Goal: Information Seeking & Learning: Get advice/opinions

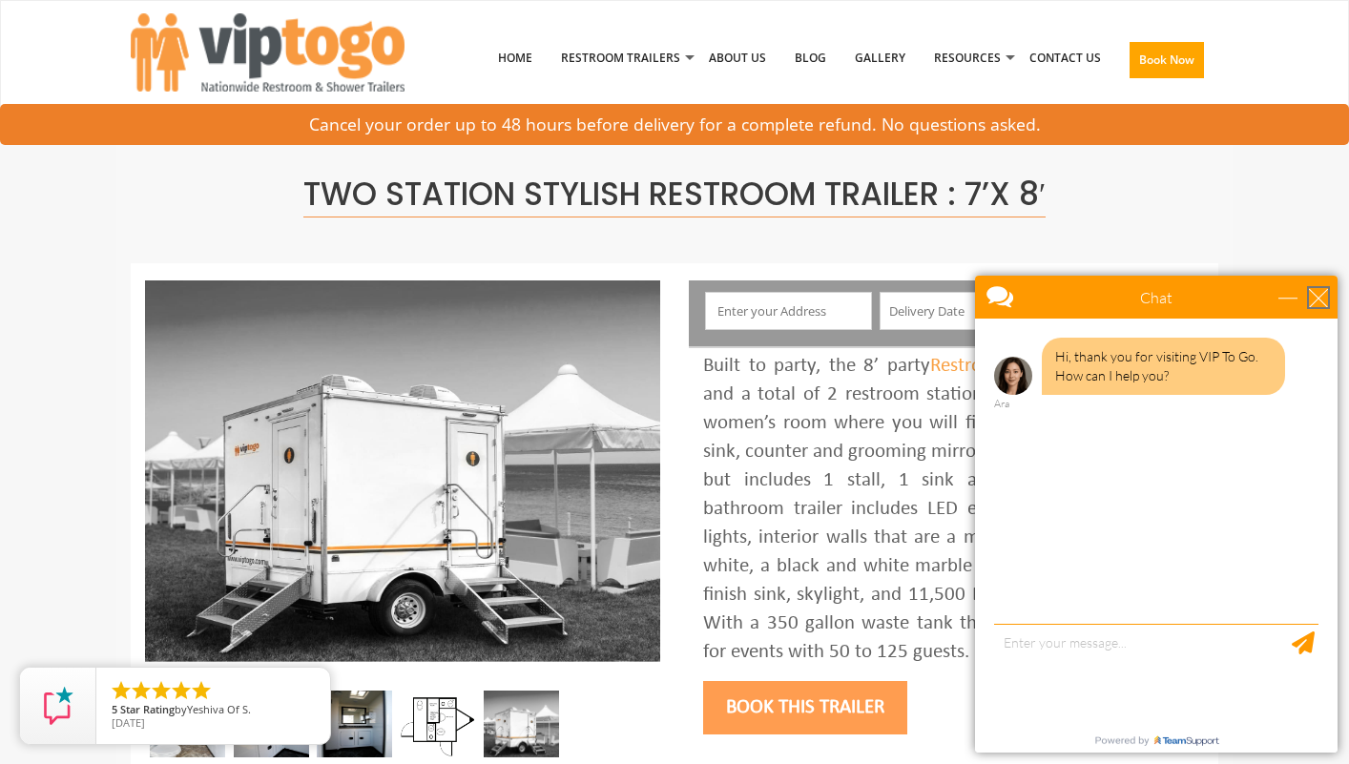
click at [1320, 296] on div "close" at bounding box center [1318, 297] width 19 height 19
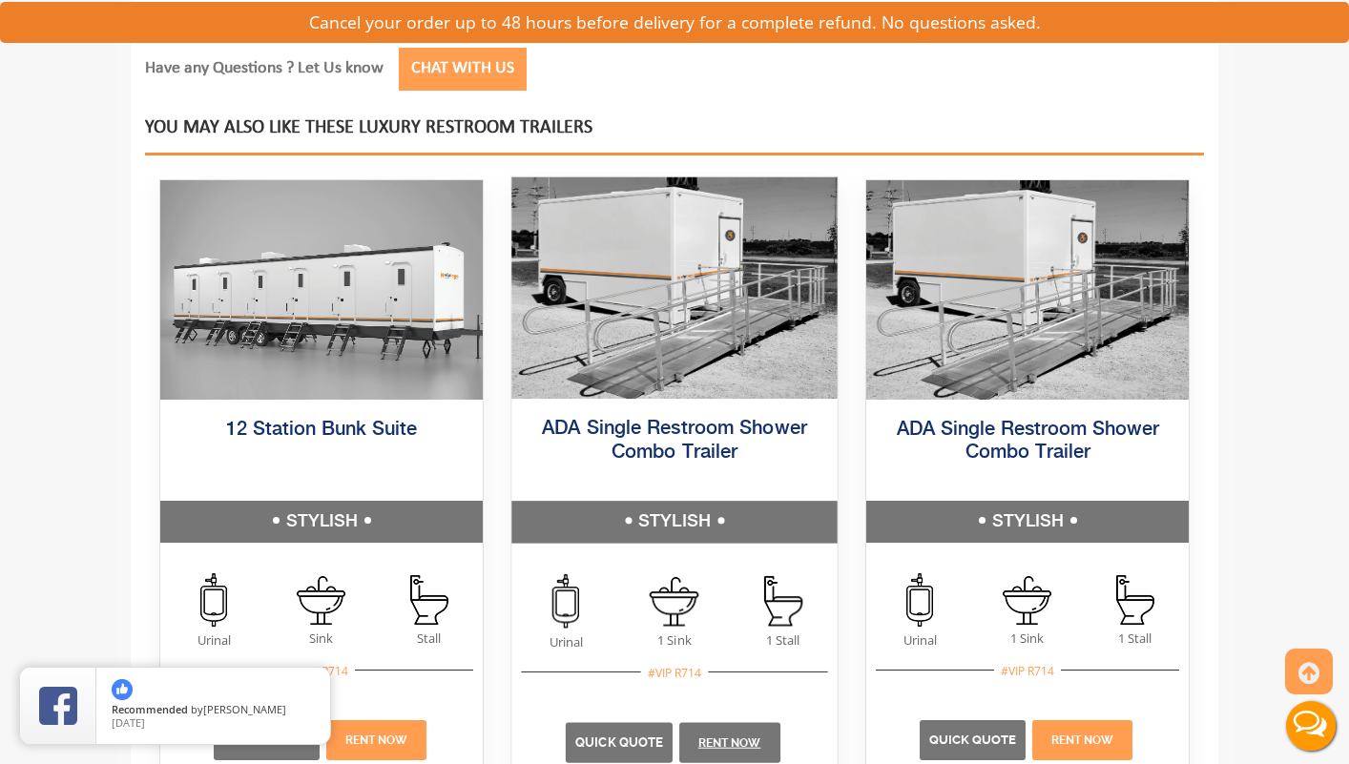
scroll to position [2672, 0]
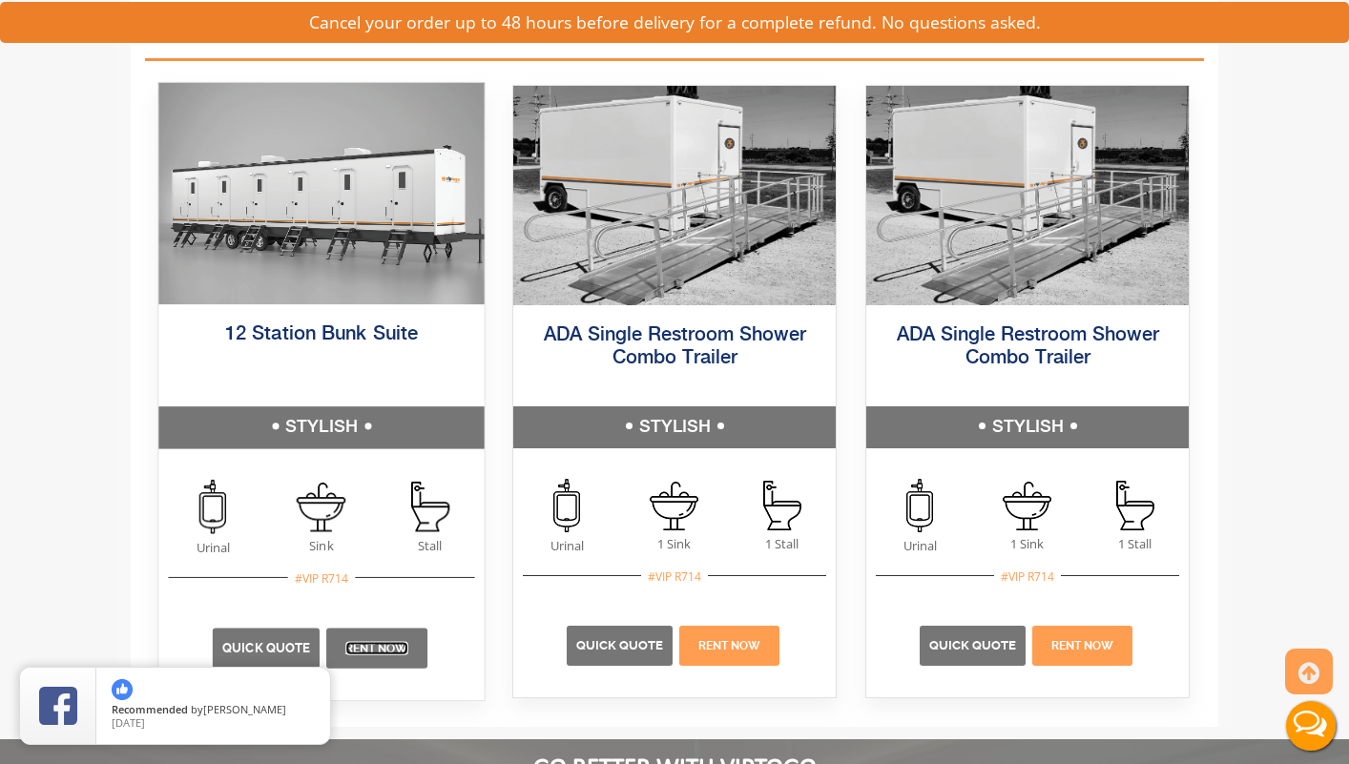
click at [376, 644] on link "Rent Now" at bounding box center [376, 648] width 63 height 13
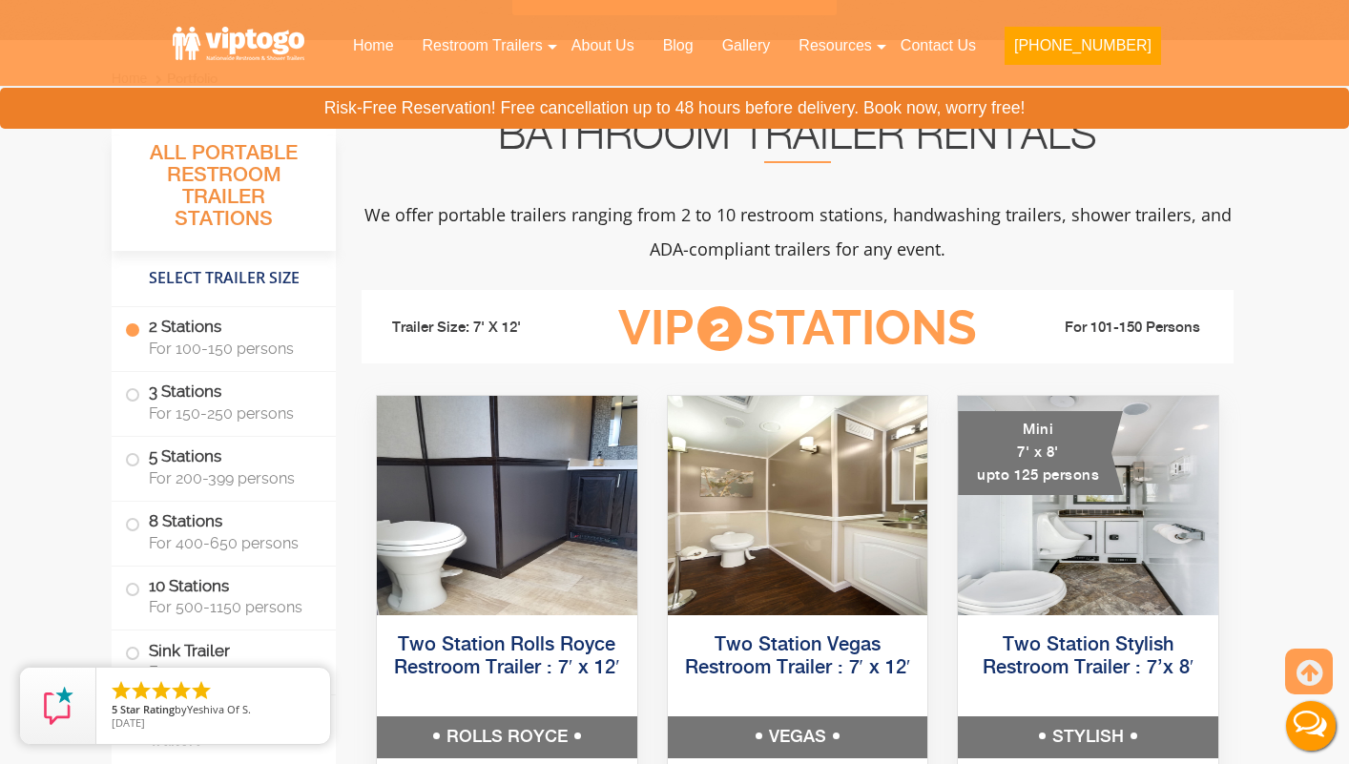
scroll to position [859, 0]
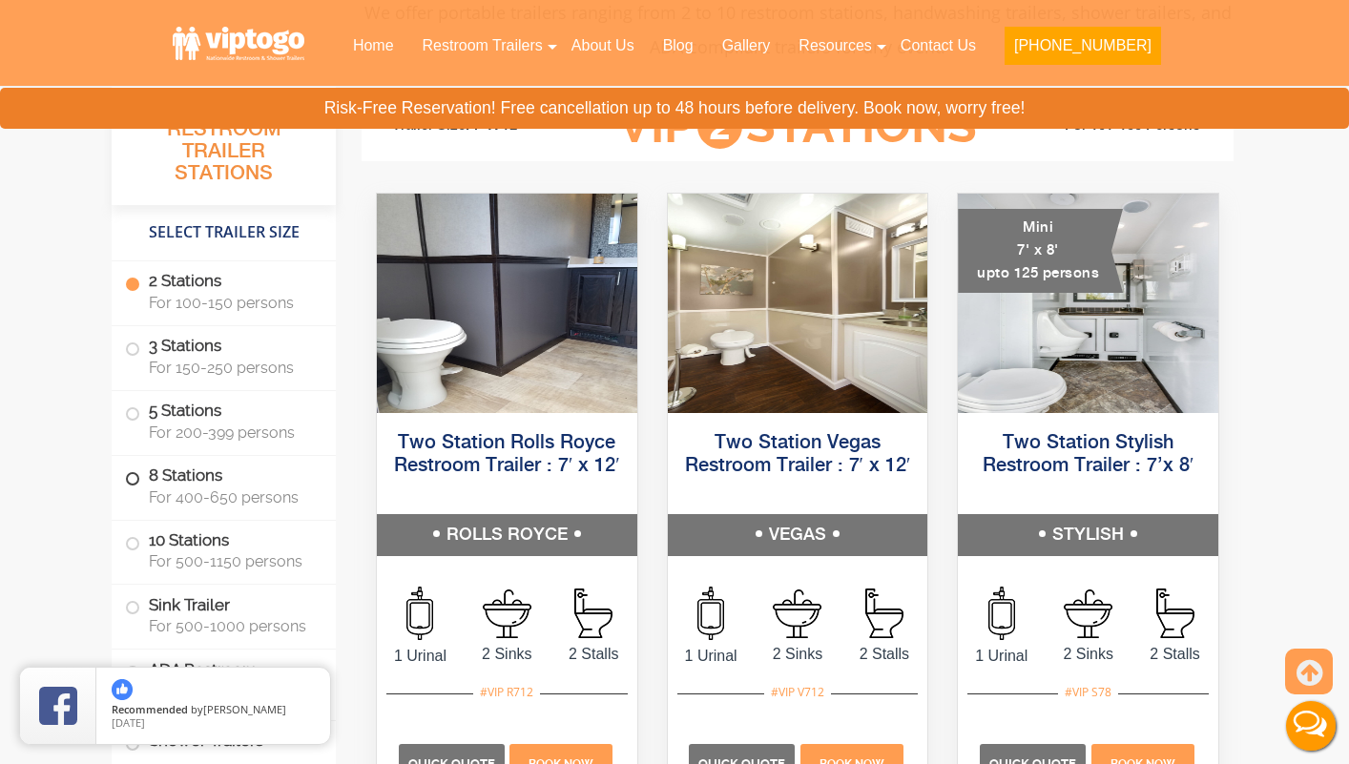
click at [131, 476] on span at bounding box center [133, 479] width 8 height 8
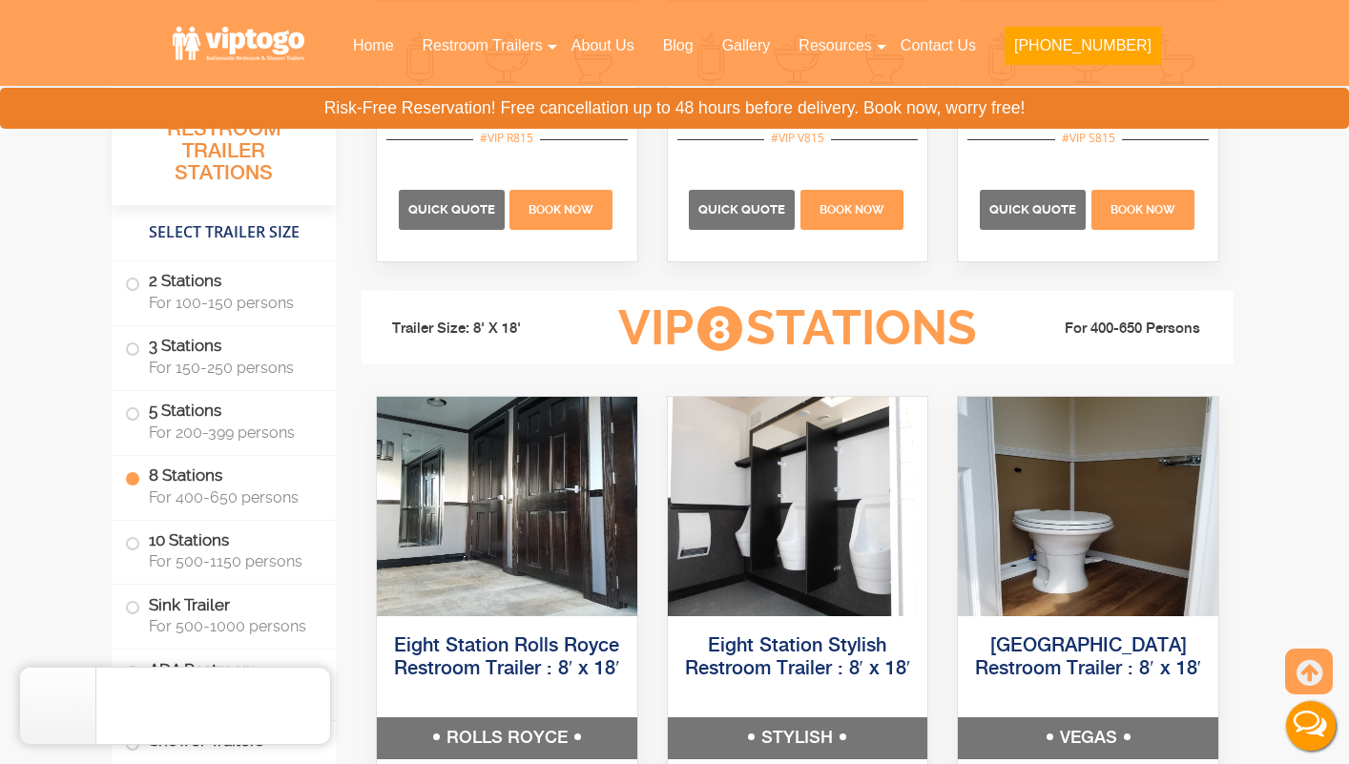
scroll to position [3649, 0]
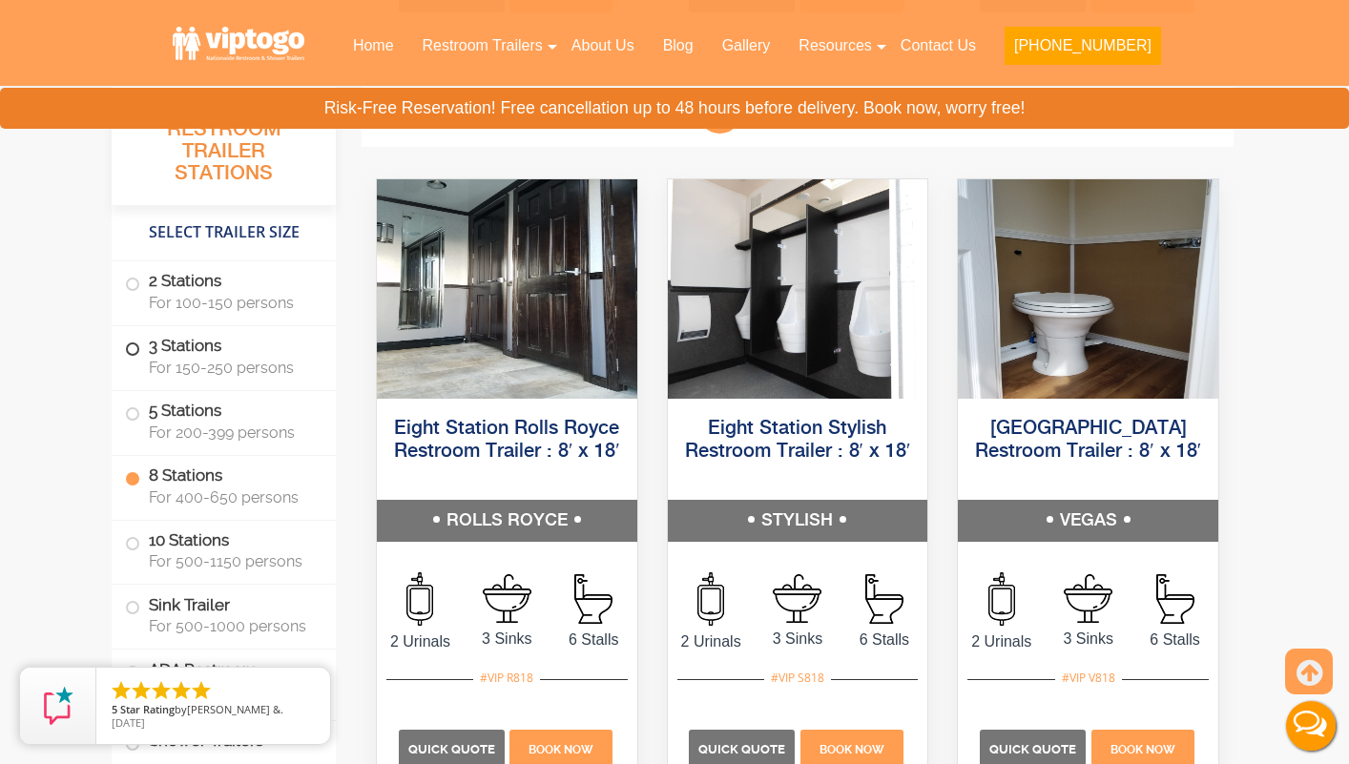
click at [172, 335] on label "3 Stations For 150-250 persons" at bounding box center [224, 355] width 198 height 59
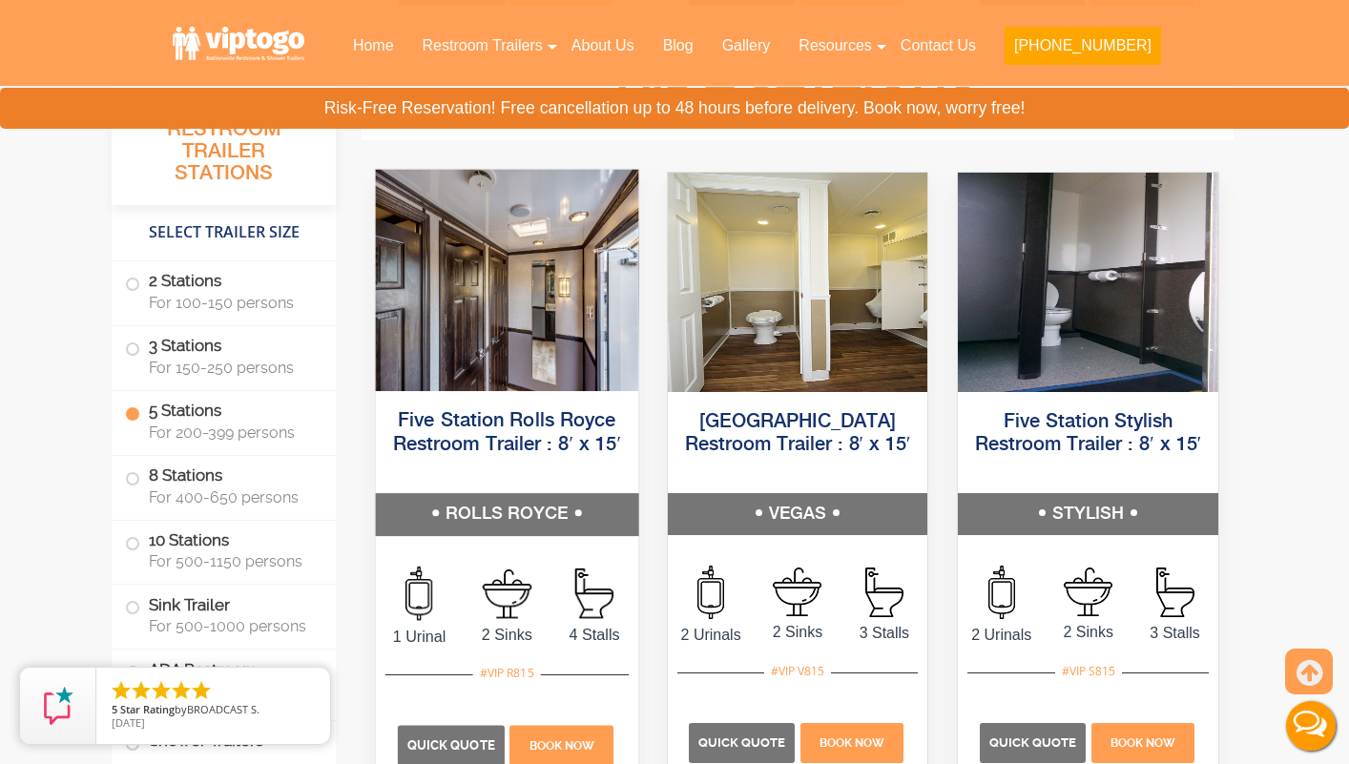
scroll to position [2995, 0]
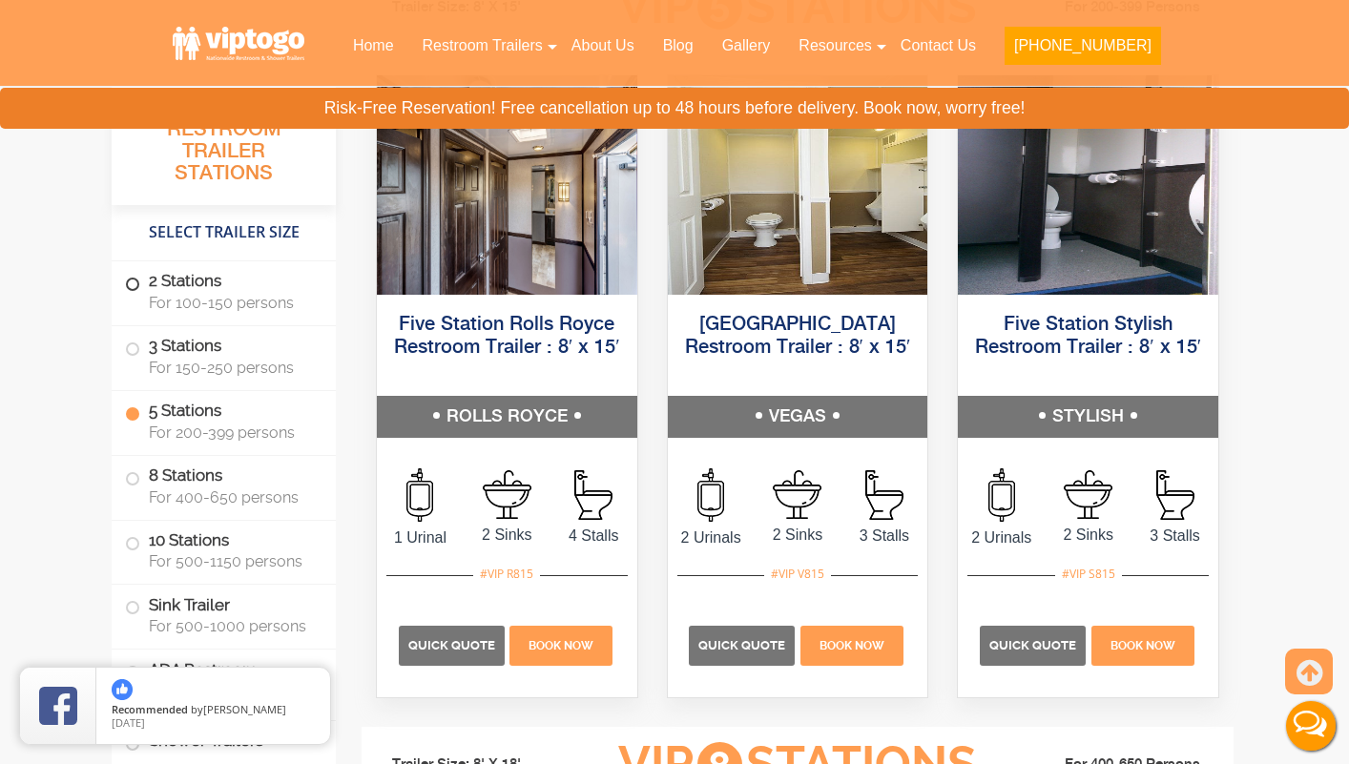
click at [197, 279] on label "2 Stations For 100-150 persons" at bounding box center [224, 290] width 198 height 59
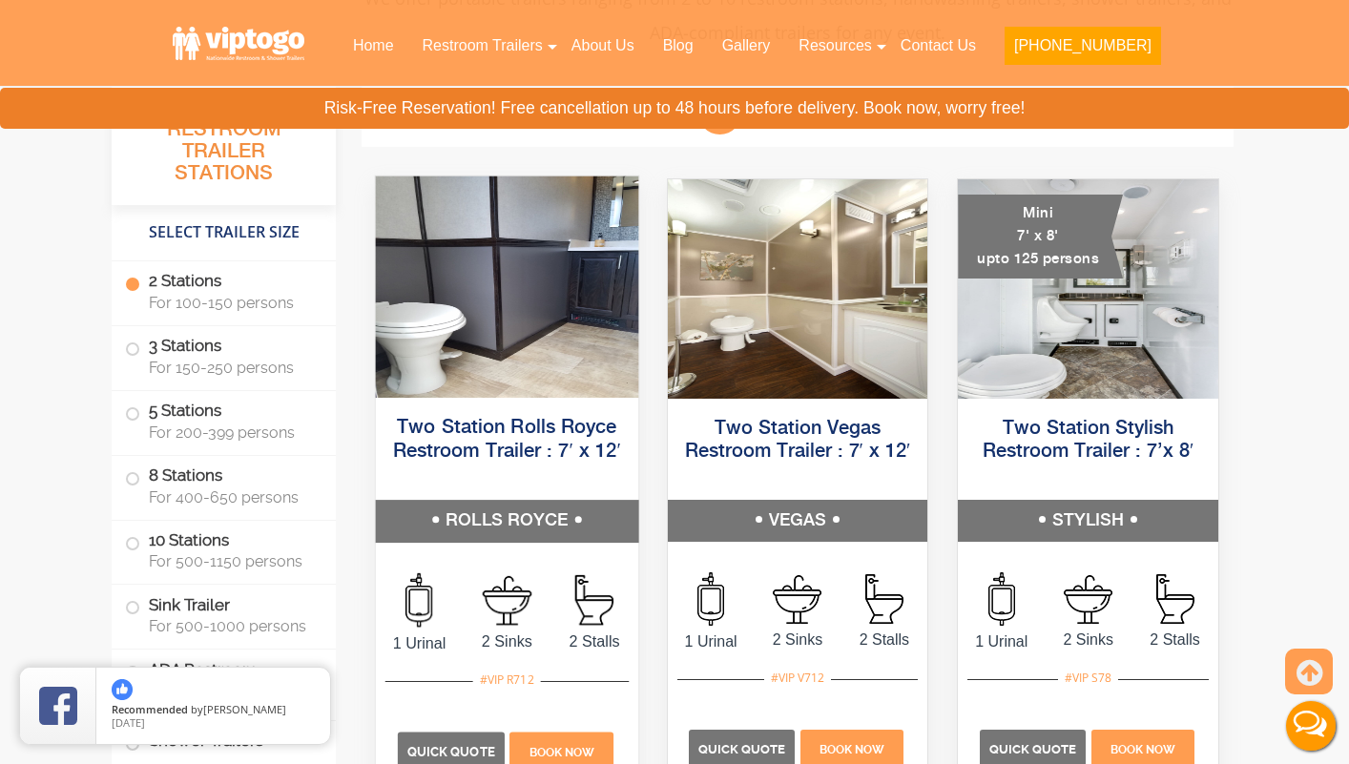
scroll to position [969, 0]
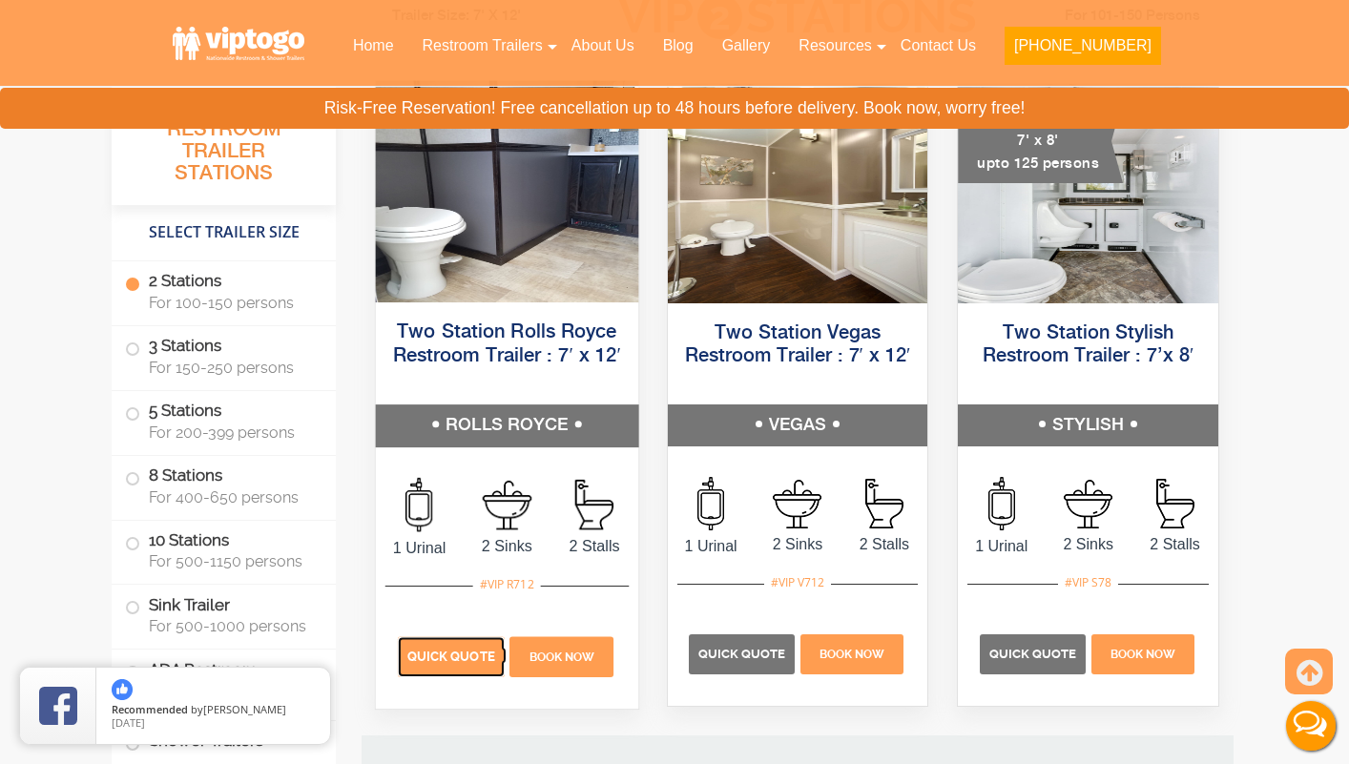
click at [450, 661] on span "Quick Quote" at bounding box center [451, 657] width 88 height 14
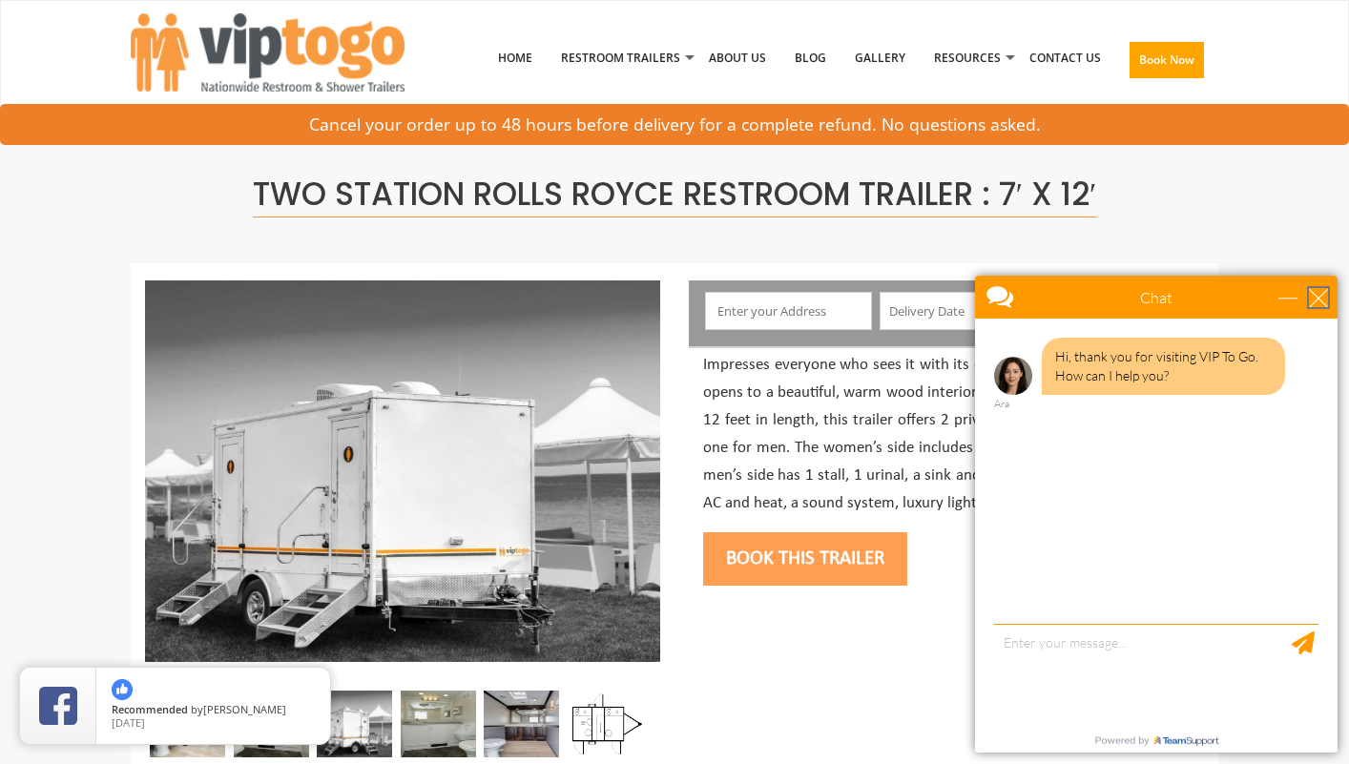
click at [1318, 301] on div "close" at bounding box center [1318, 297] width 19 height 19
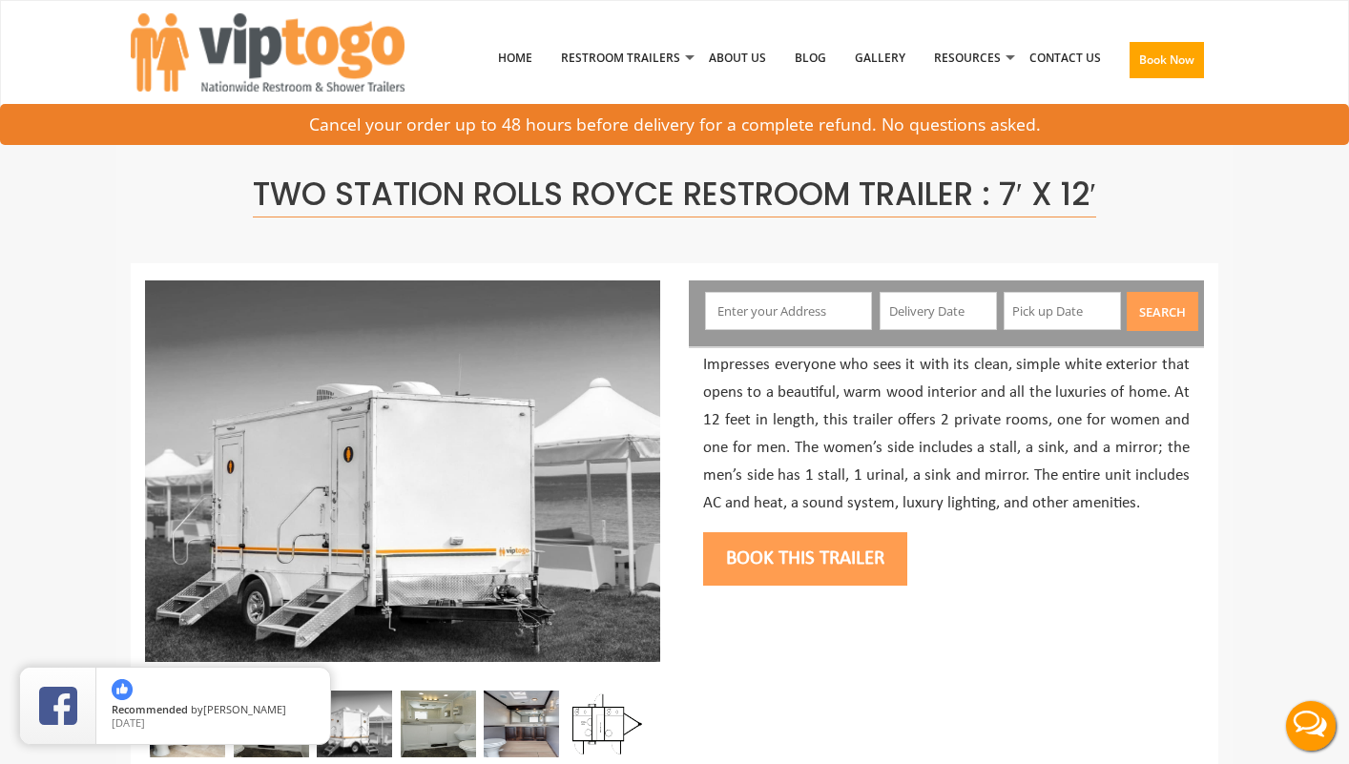
click at [949, 319] on input "text" at bounding box center [938, 311] width 117 height 38
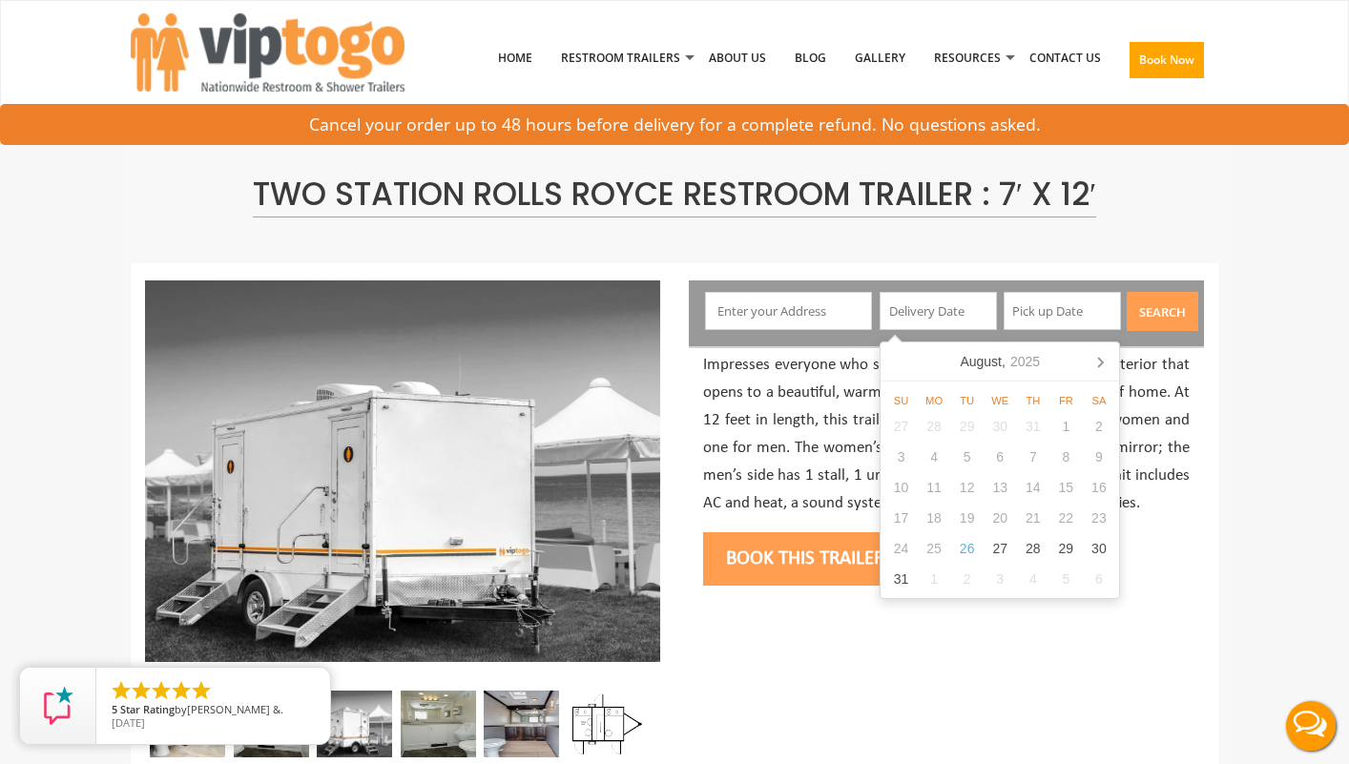
click at [851, 392] on p "Impresses everyone who sees it with its clean, simple white exterior that opens…" at bounding box center [946, 434] width 487 height 165
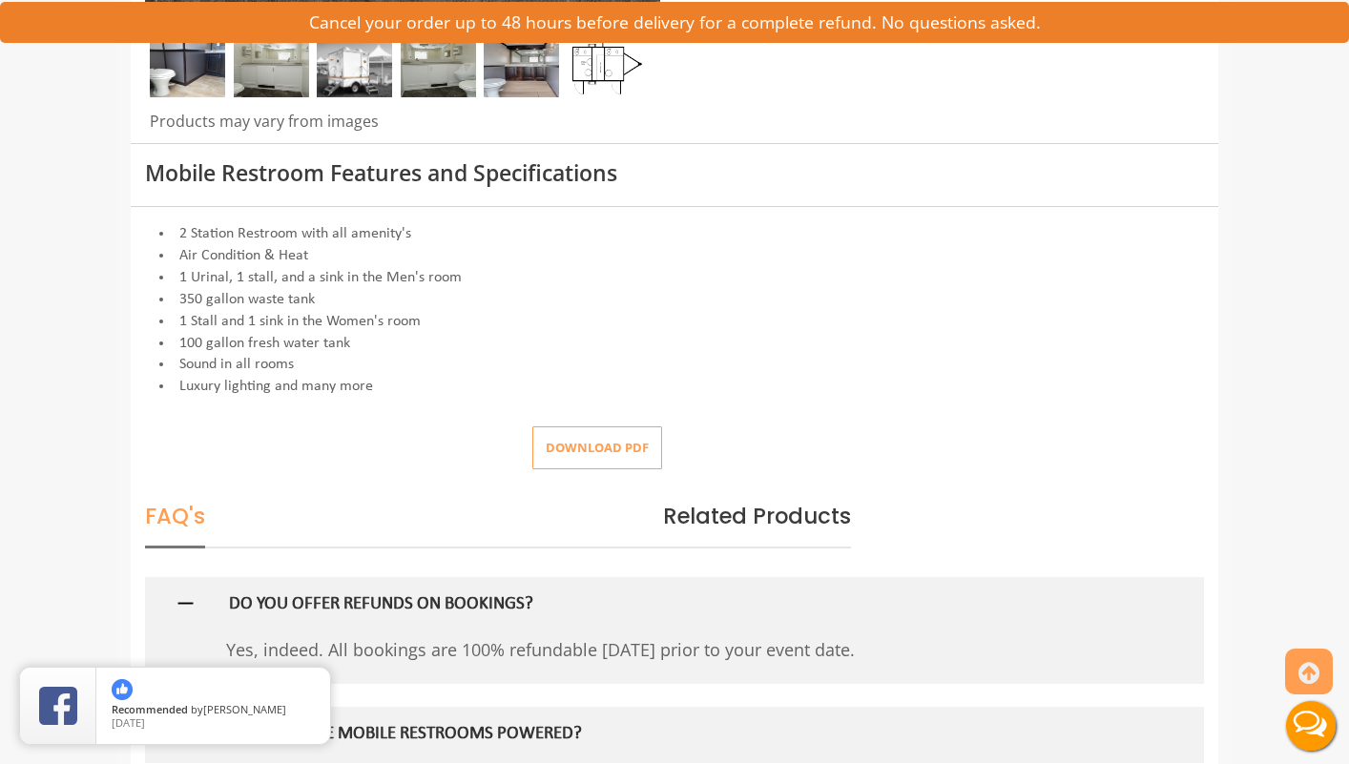
scroll to position [95, 0]
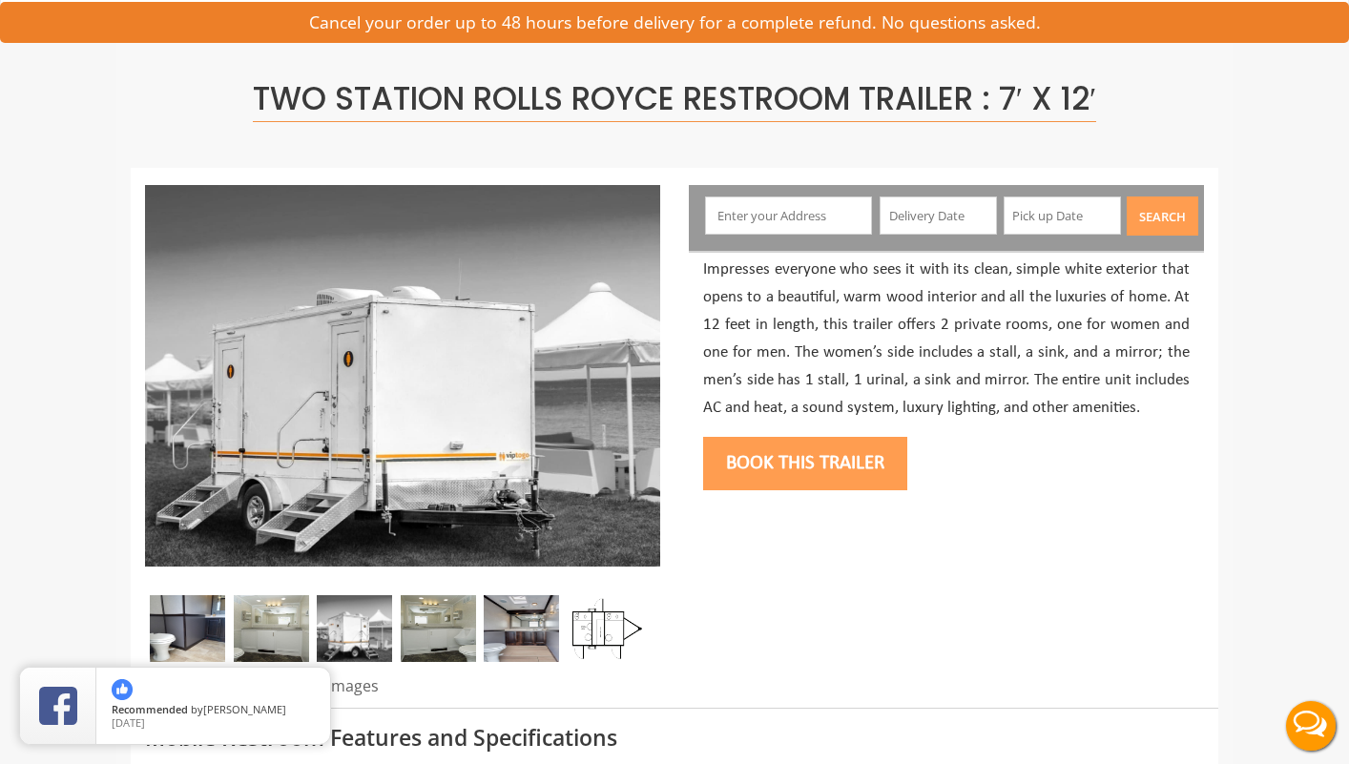
click at [833, 466] on button "Book this trailer" at bounding box center [805, 463] width 204 height 53
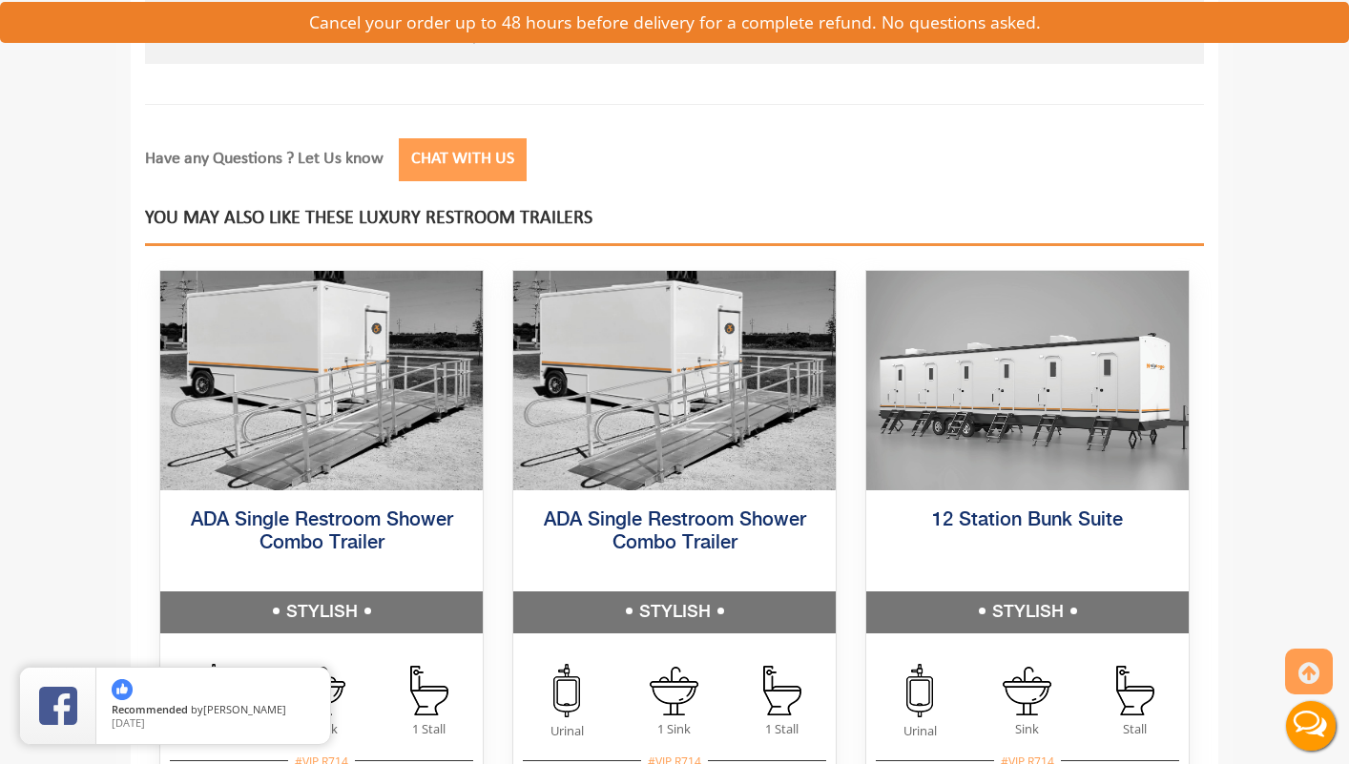
scroll to position [2869, 0]
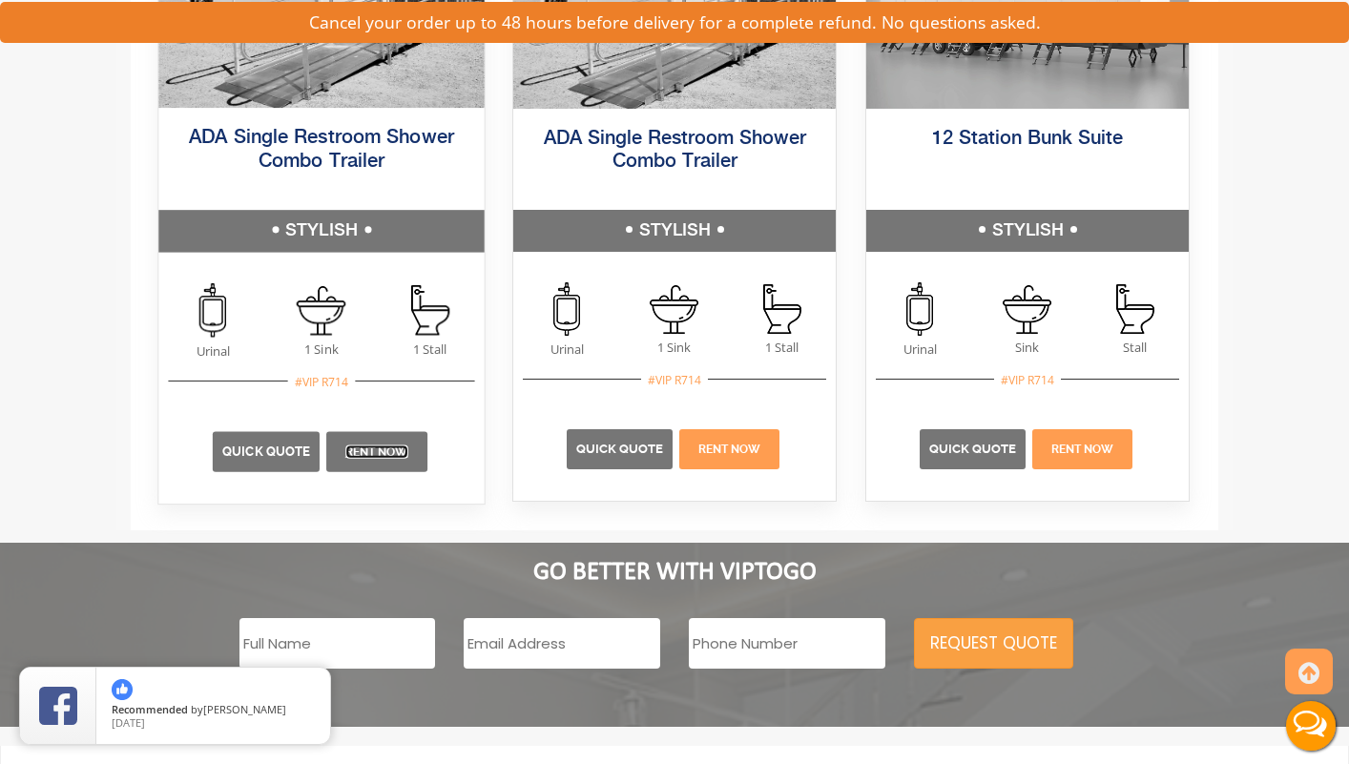
click at [378, 451] on link "Rent Now" at bounding box center [376, 452] width 63 height 13
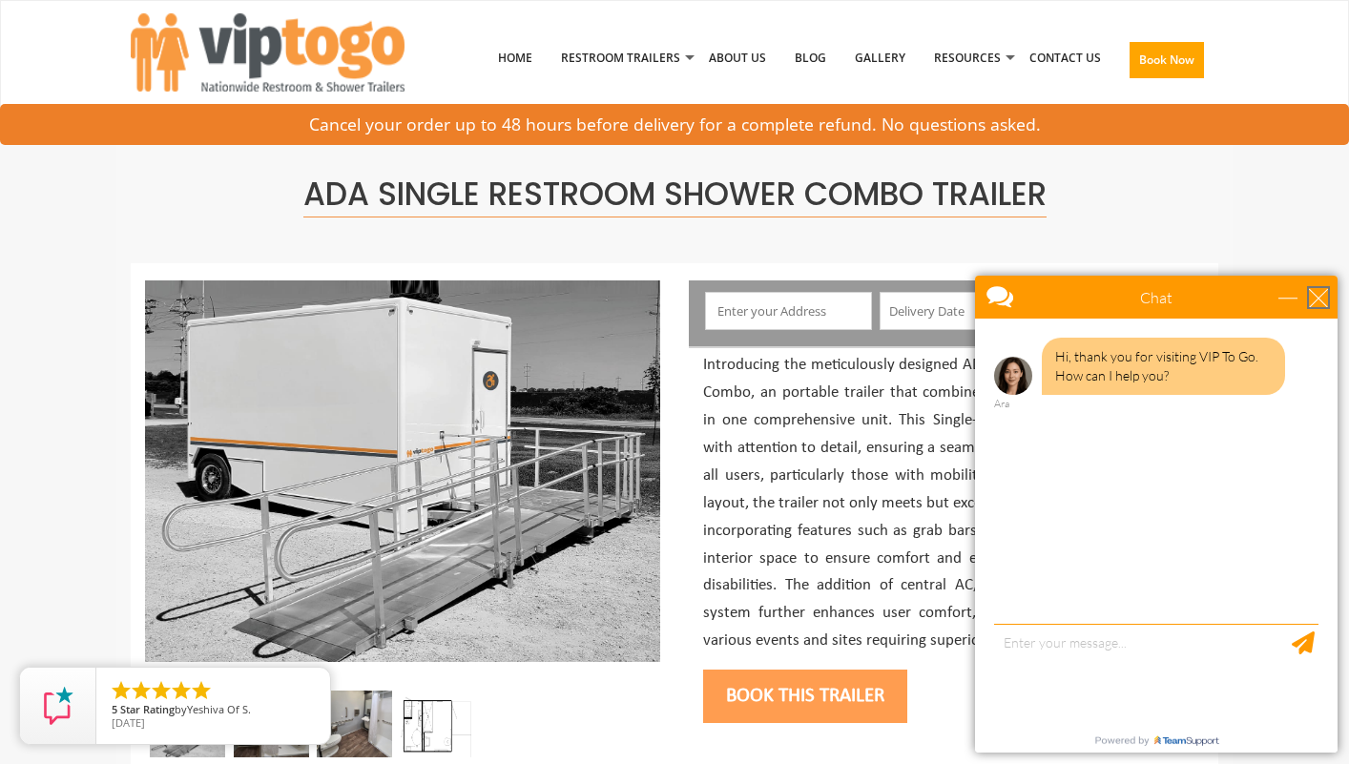
click at [1323, 297] on div "close" at bounding box center [1318, 297] width 19 height 19
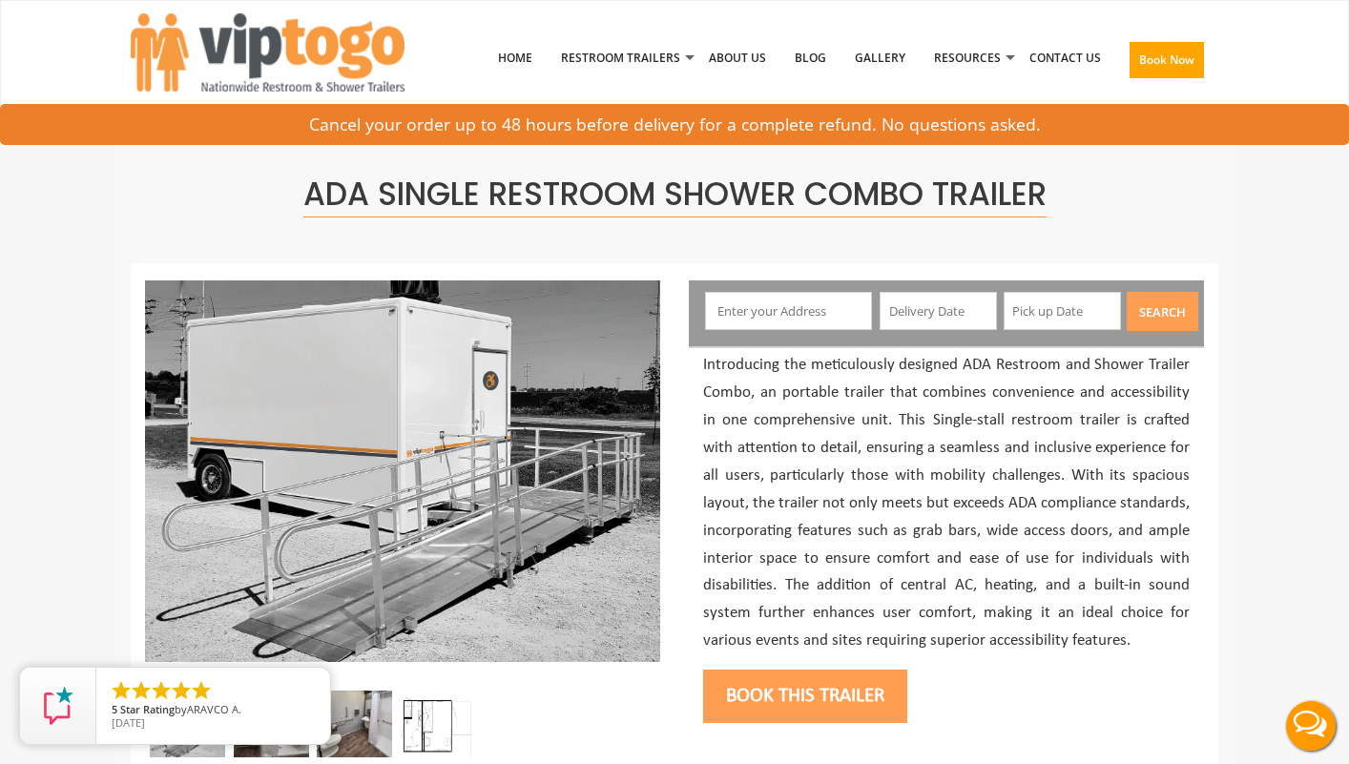
click at [970, 306] on input "text" at bounding box center [938, 311] width 117 height 38
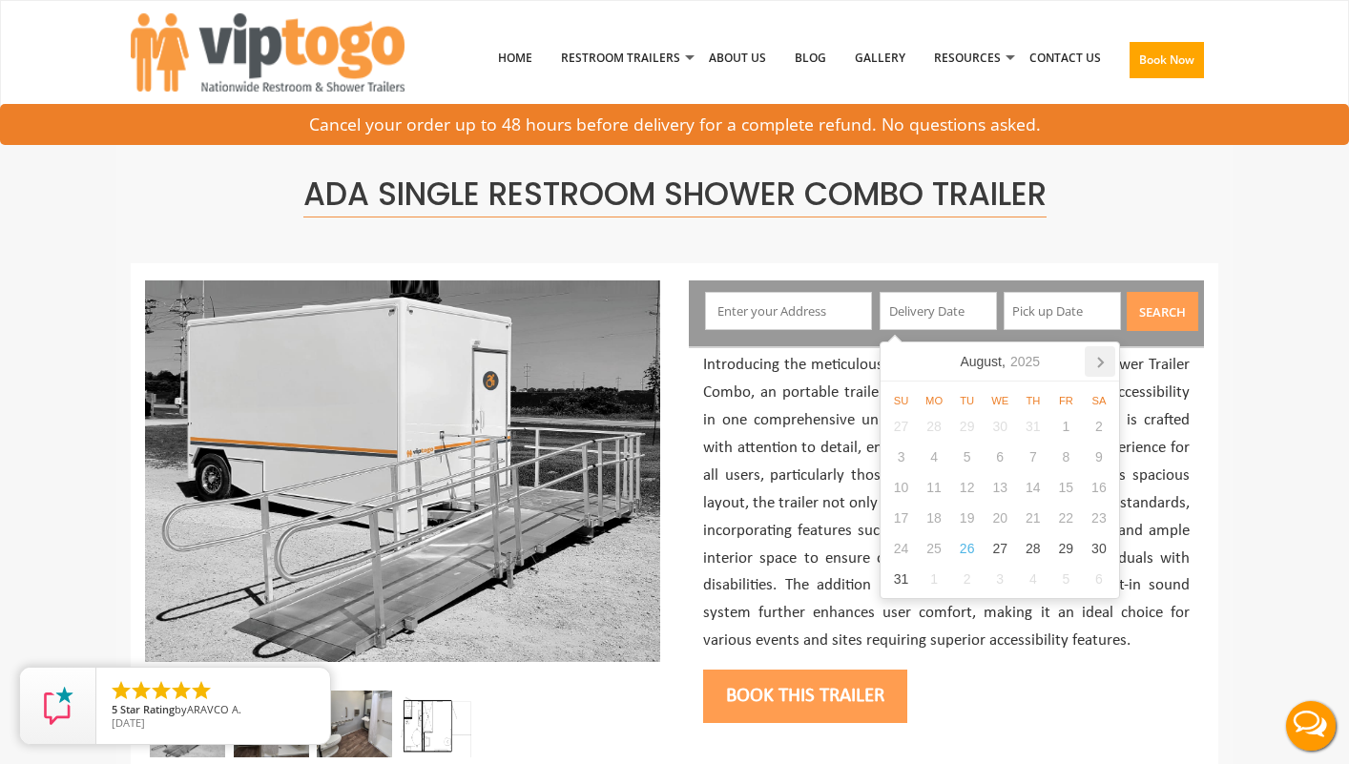
click at [1097, 366] on icon at bounding box center [1100, 361] width 31 height 31
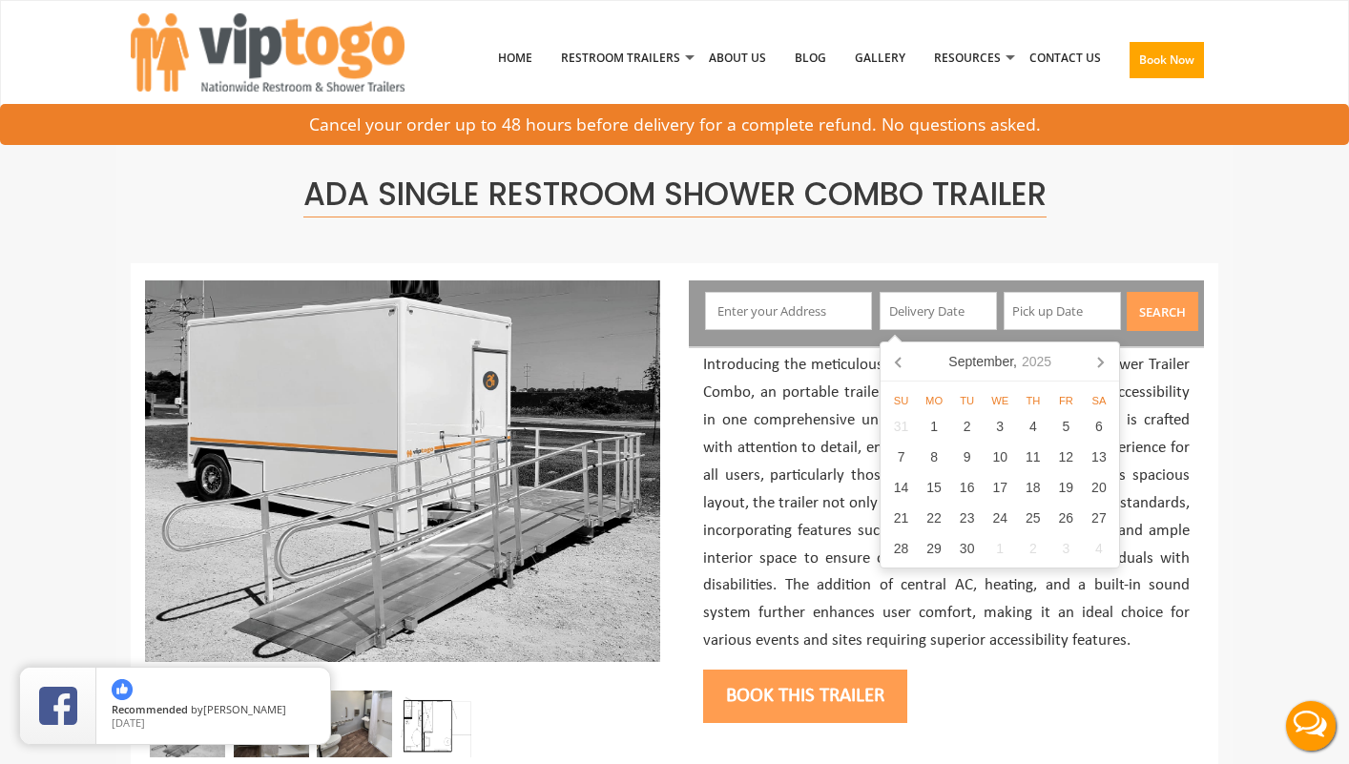
click at [1098, 366] on icon at bounding box center [1100, 363] width 5 height 10
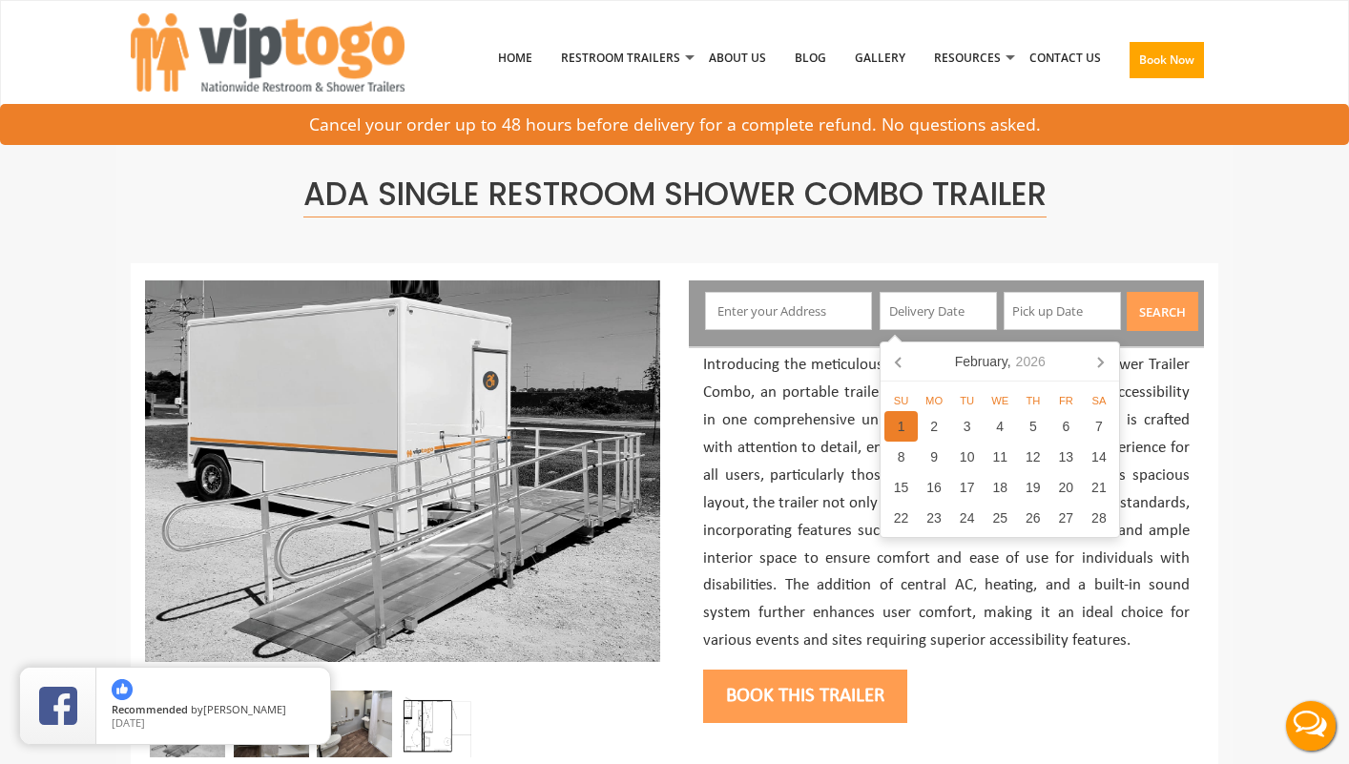
click at [901, 429] on div "1" at bounding box center [901, 426] width 33 height 31
type input "02/01/2026"
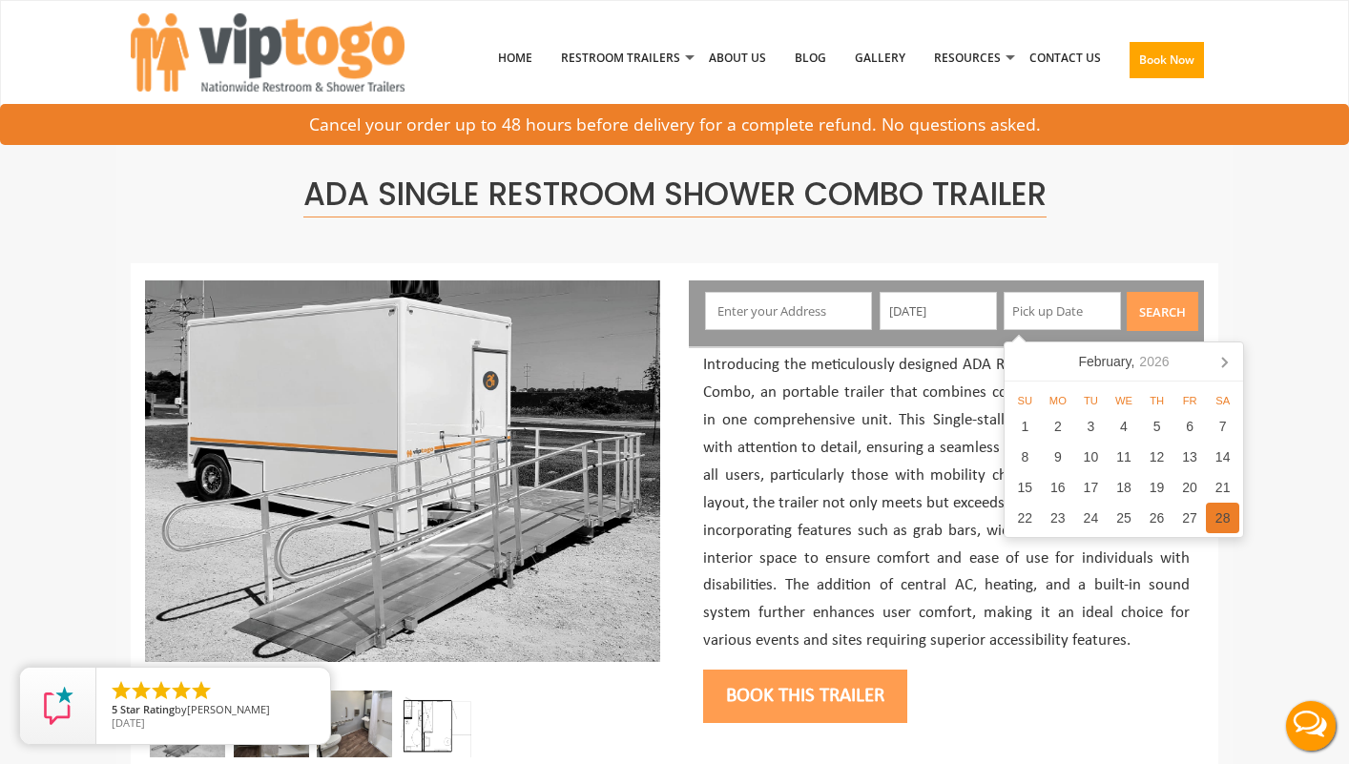
click at [1229, 517] on div "28" at bounding box center [1222, 518] width 33 height 31
type input "02/28/2026"
click at [1165, 300] on button "Search" at bounding box center [1163, 311] width 72 height 39
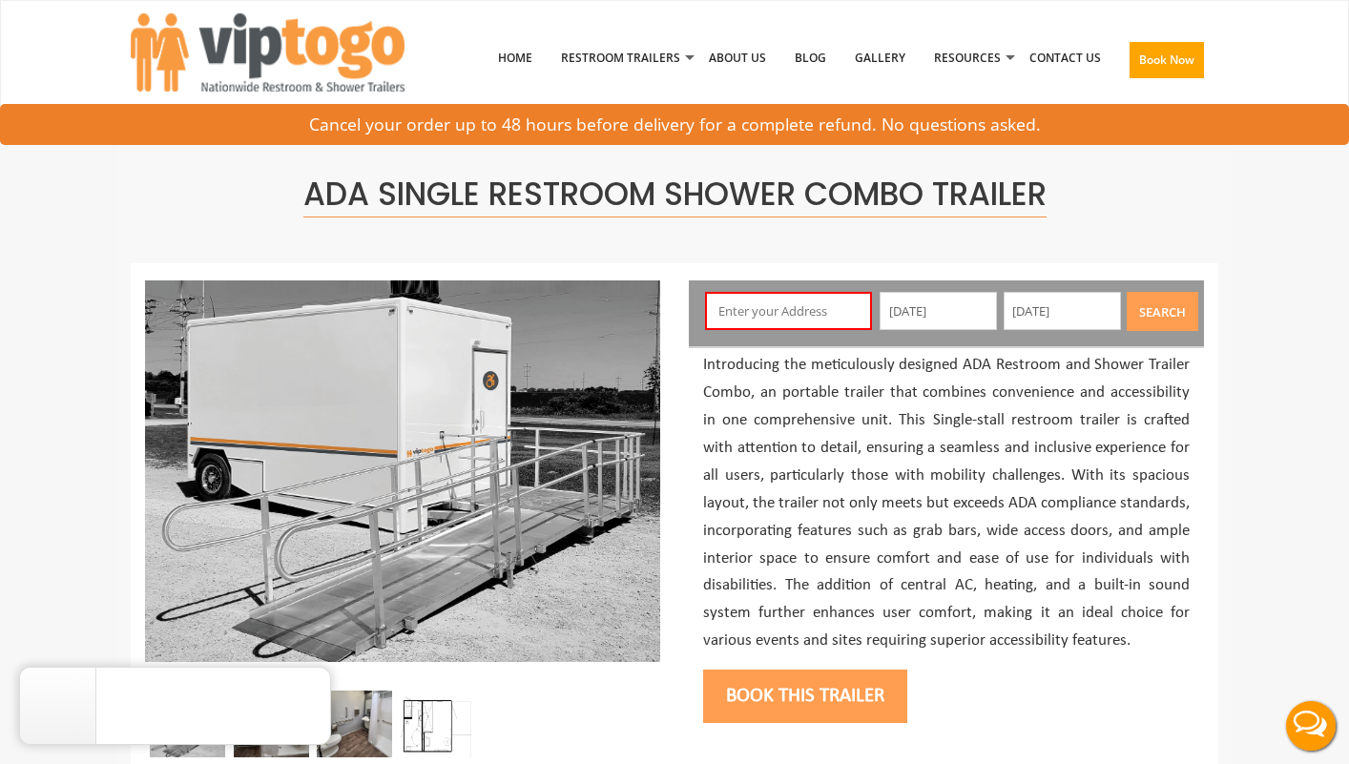
click at [743, 306] on input "text" at bounding box center [789, 311] width 168 height 38
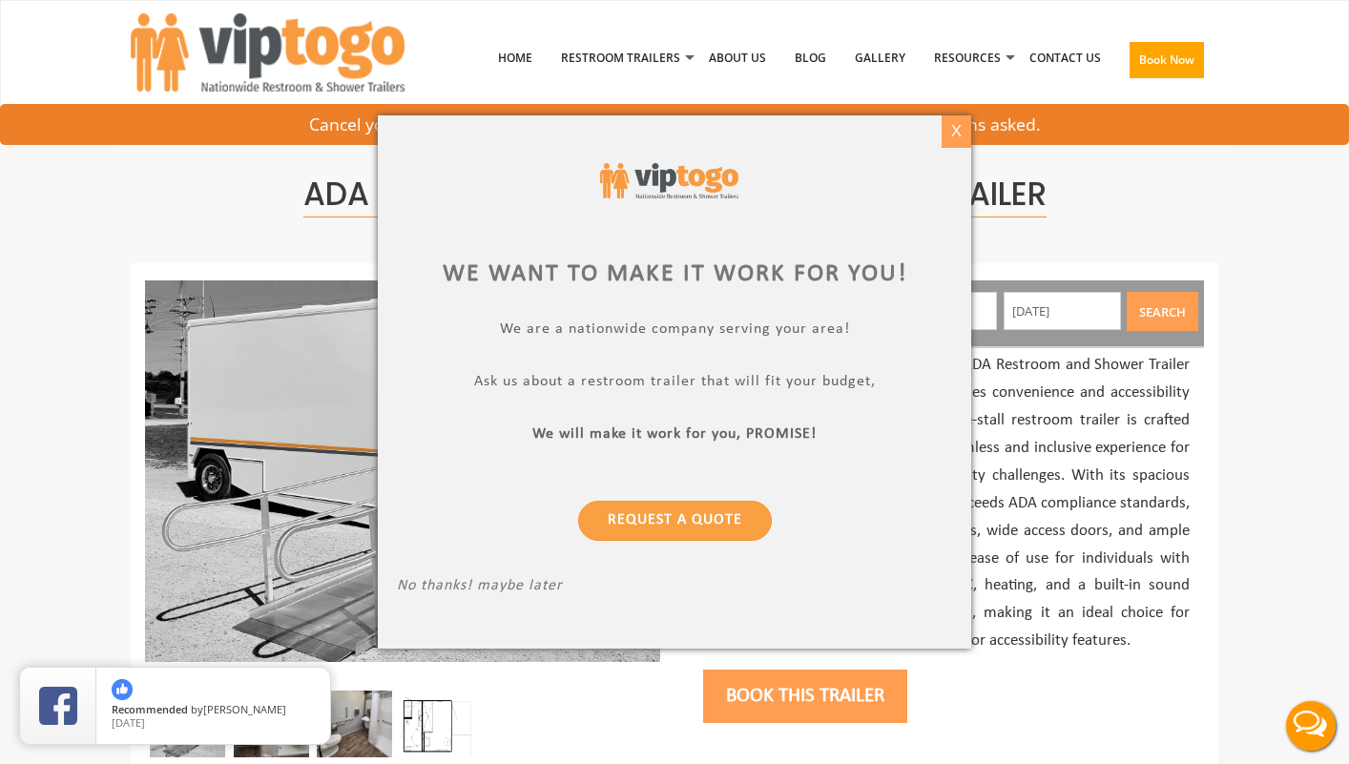
click at [958, 127] on div "X" at bounding box center [957, 131] width 30 height 32
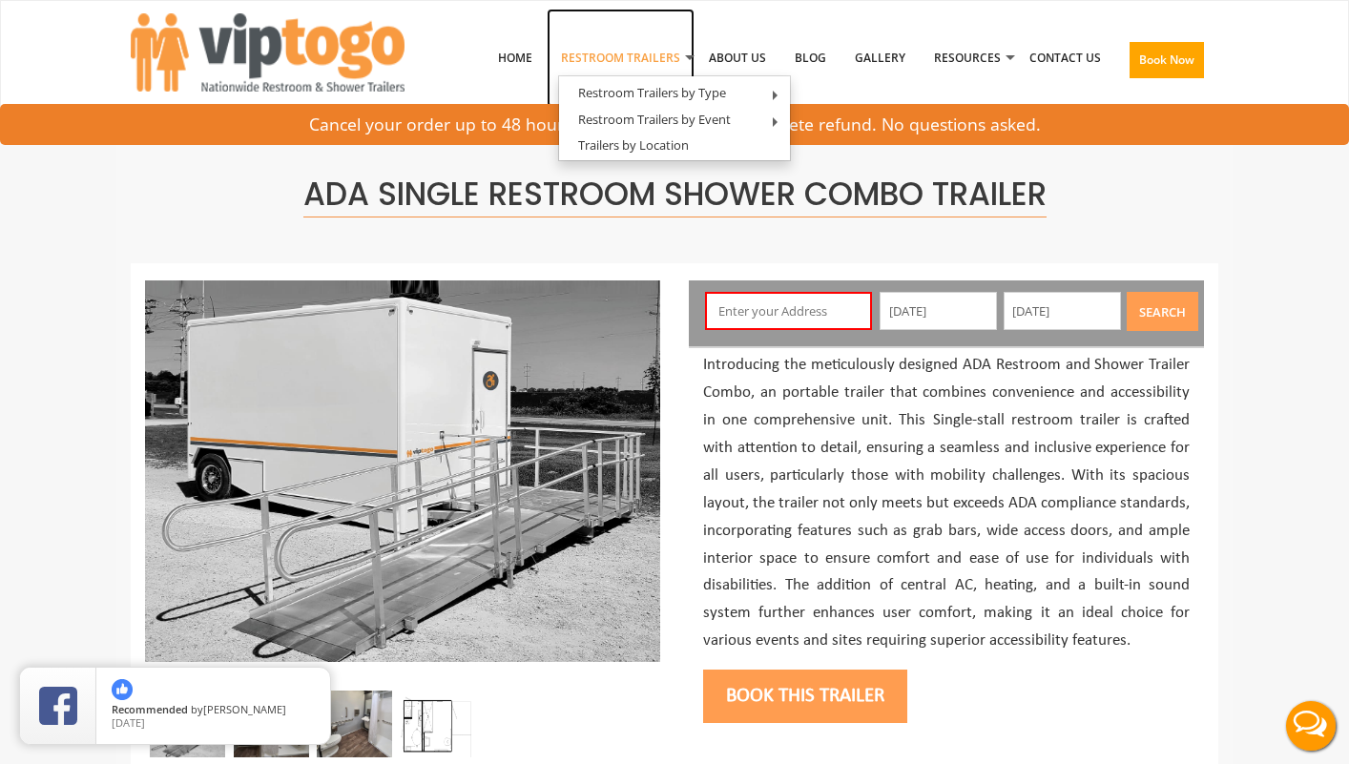
click at [651, 59] on link "Restroom Trailers" at bounding box center [621, 58] width 148 height 99
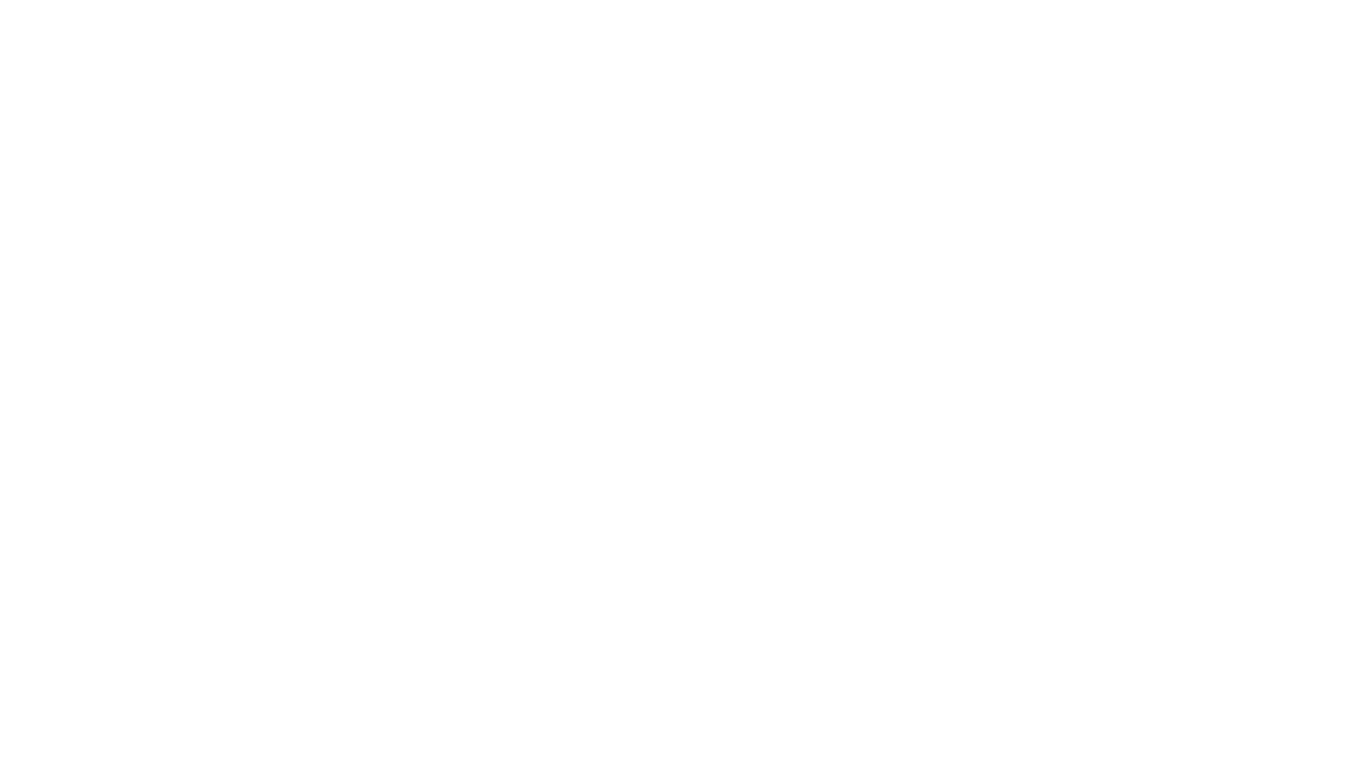
click at [656, 86] on html "Home Restroom Trailers Restroom Trailers by Type All Restroom Trailers ADA Rest…" at bounding box center [674, 382] width 1349 height 764
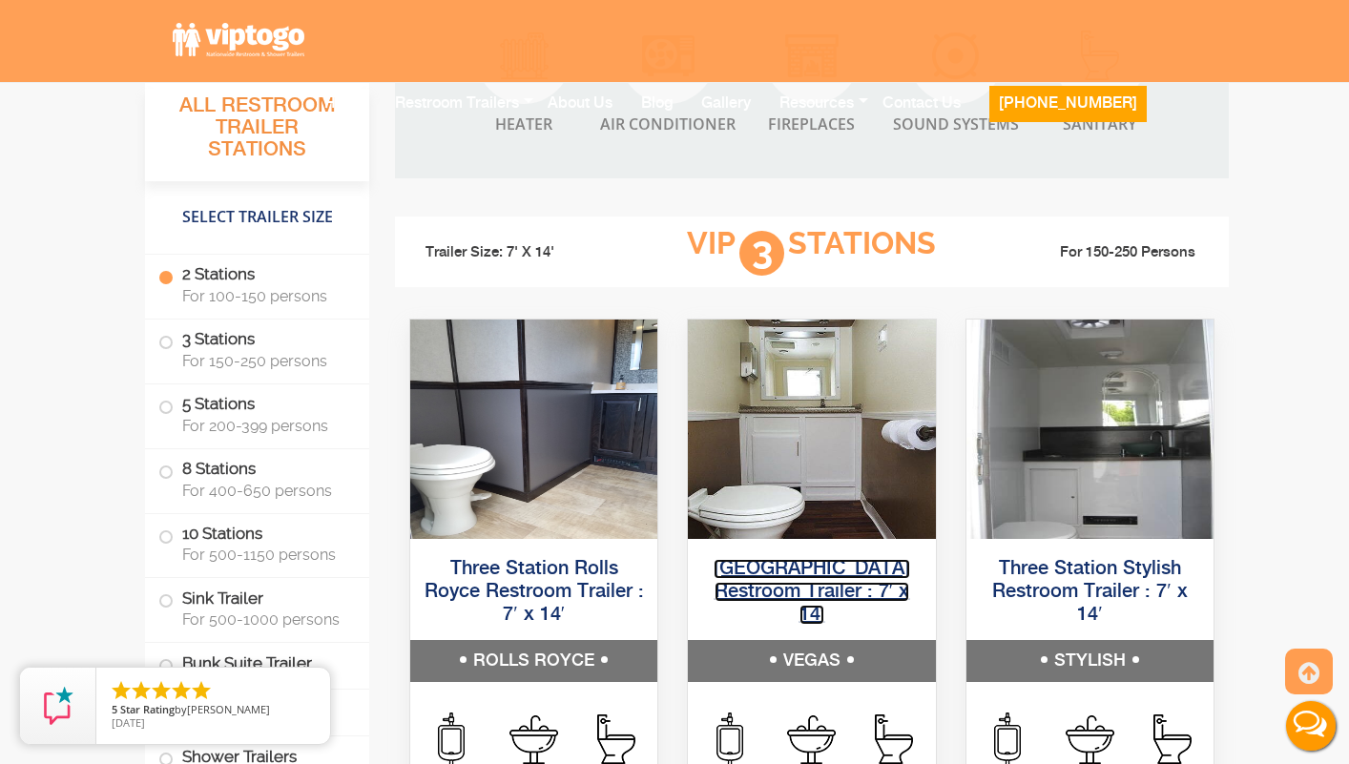
click at [817, 579] on link "[GEOGRAPHIC_DATA] Restroom Trailer : 7′ x 14′" at bounding box center [812, 592] width 197 height 66
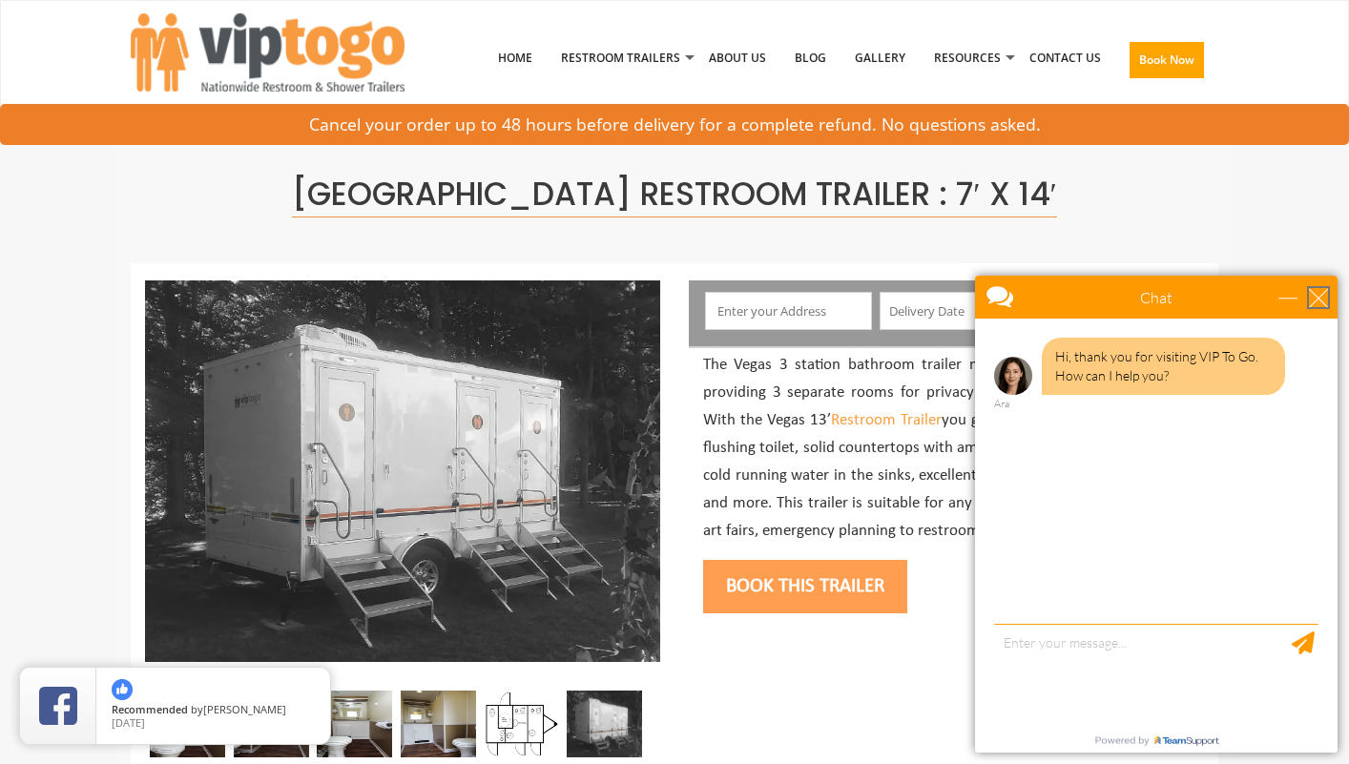
click at [1322, 301] on div "close" at bounding box center [1318, 297] width 19 height 19
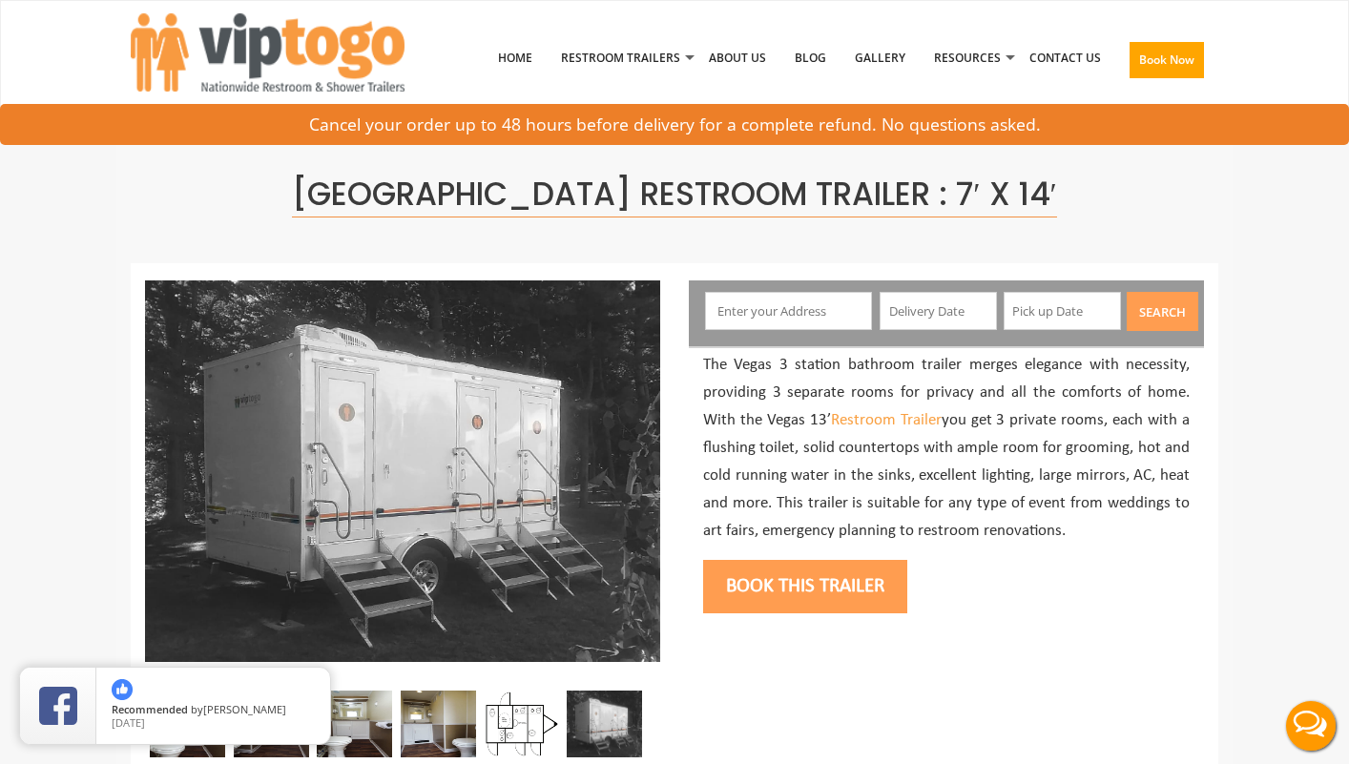
click at [1322, 720] on button "Live Chat" at bounding box center [1311, 726] width 76 height 76
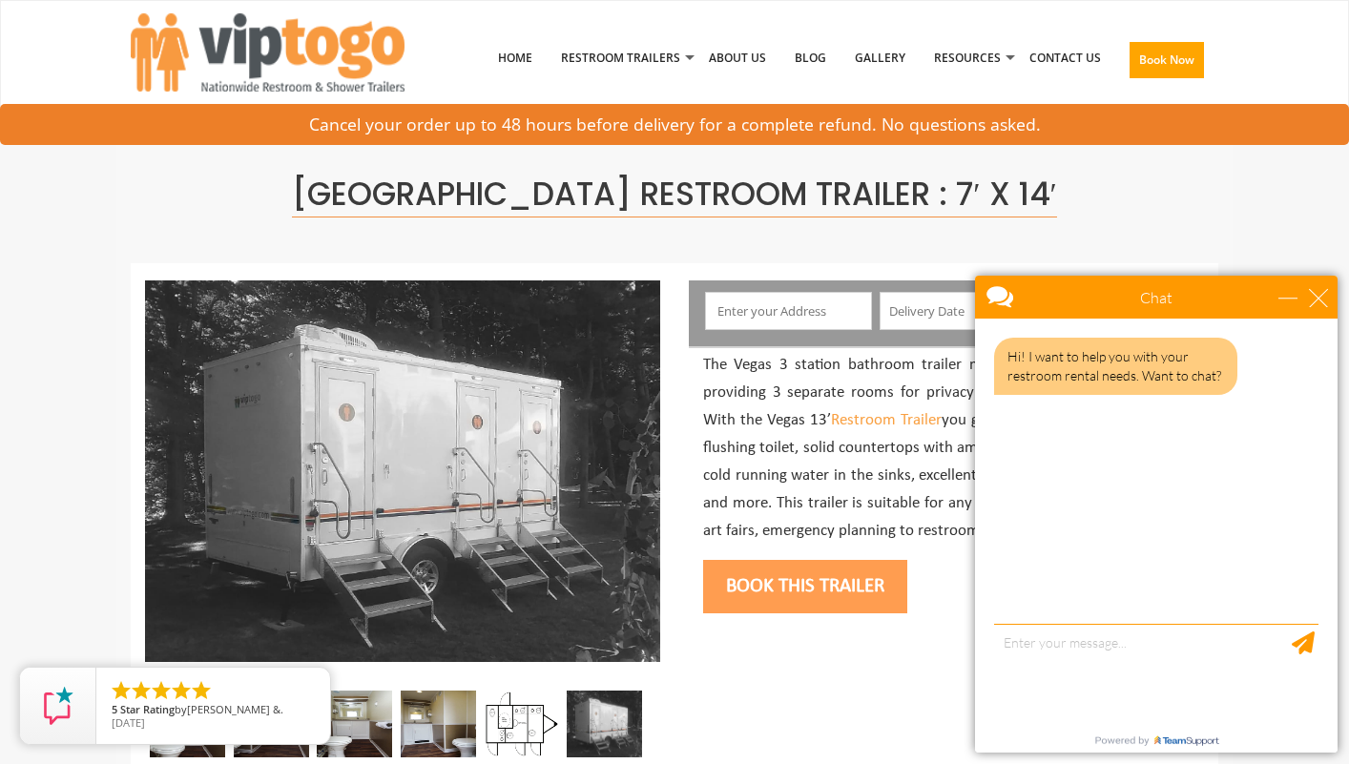
click at [1067, 587] on div "Hi! I want to help you with your restroom rental needs. Want to chat?" at bounding box center [1156, 474] width 363 height 310
click at [975, 319] on div "Hi! I want to help you with your restroom rental needs. Want to chat? ✕" at bounding box center [975, 319] width 0 height 0
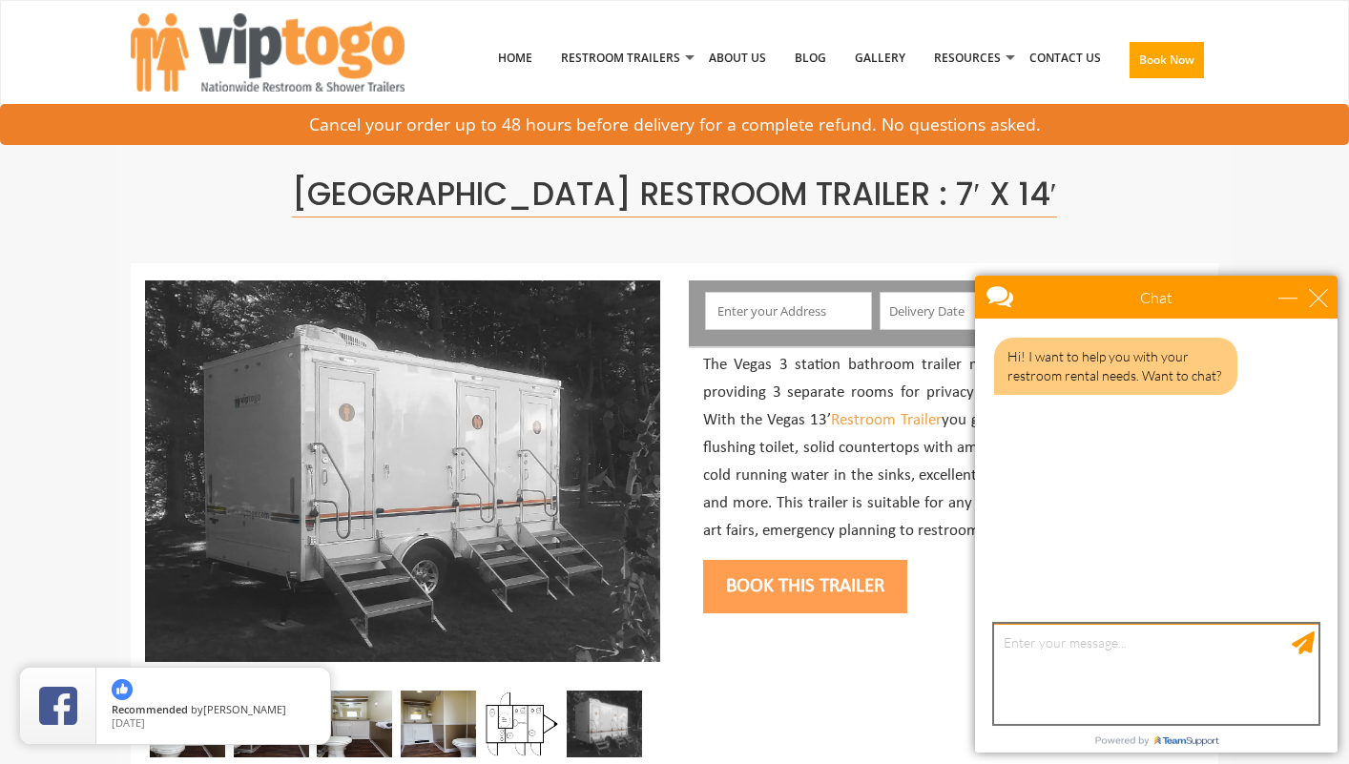
click at [1054, 651] on textarea "type your message" at bounding box center [1156, 674] width 324 height 100
type textarea "I"
type textarea "I am a cost engineer and looking for a monthly cost for the three station"
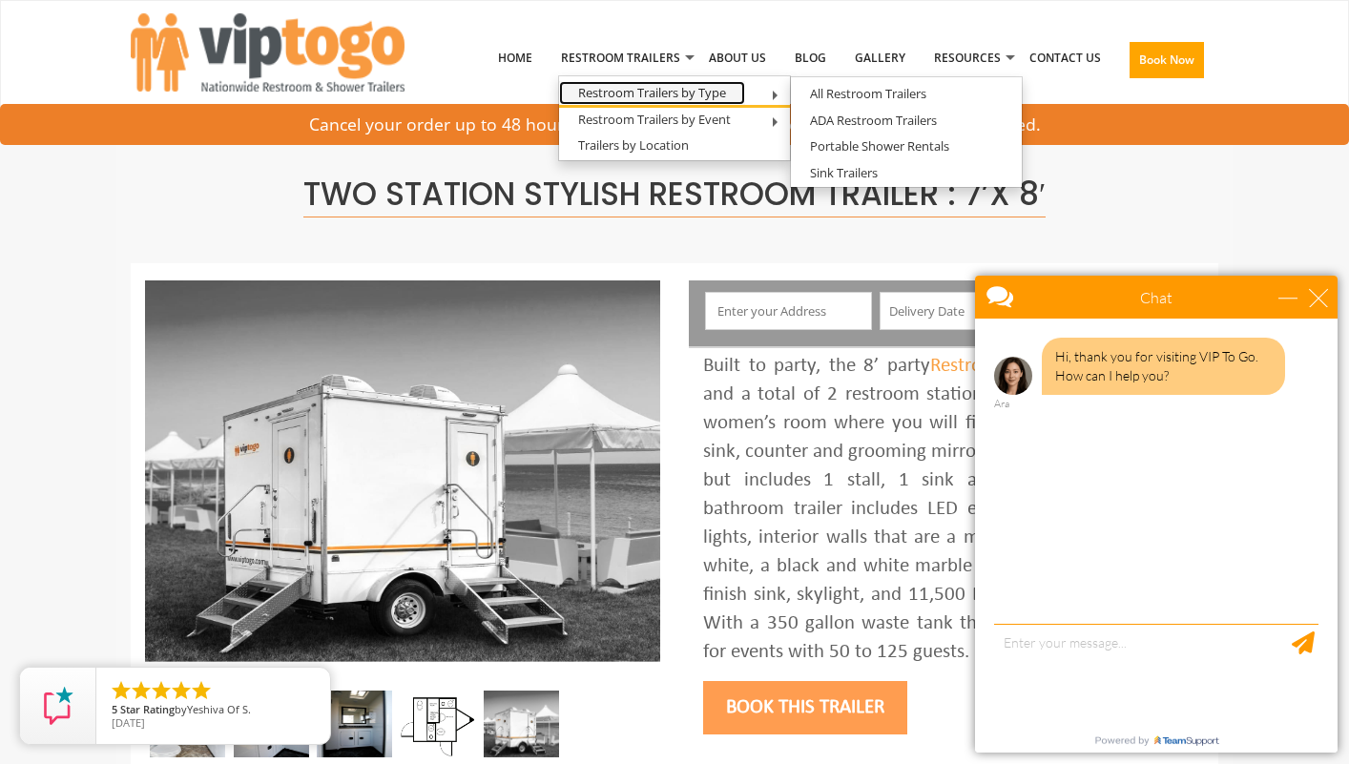
click at [684, 92] on link "Restroom Trailers by Type" at bounding box center [652, 93] width 186 height 24
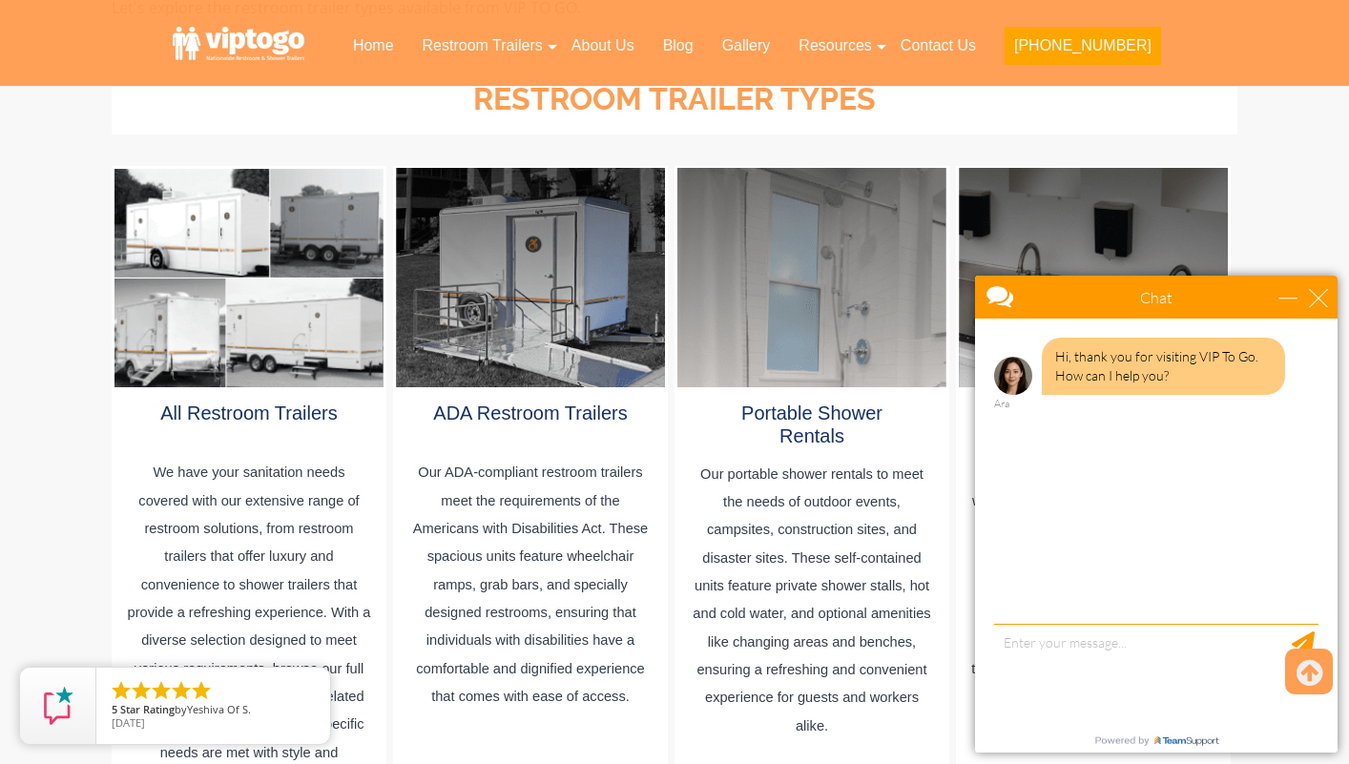
scroll to position [1145, 0]
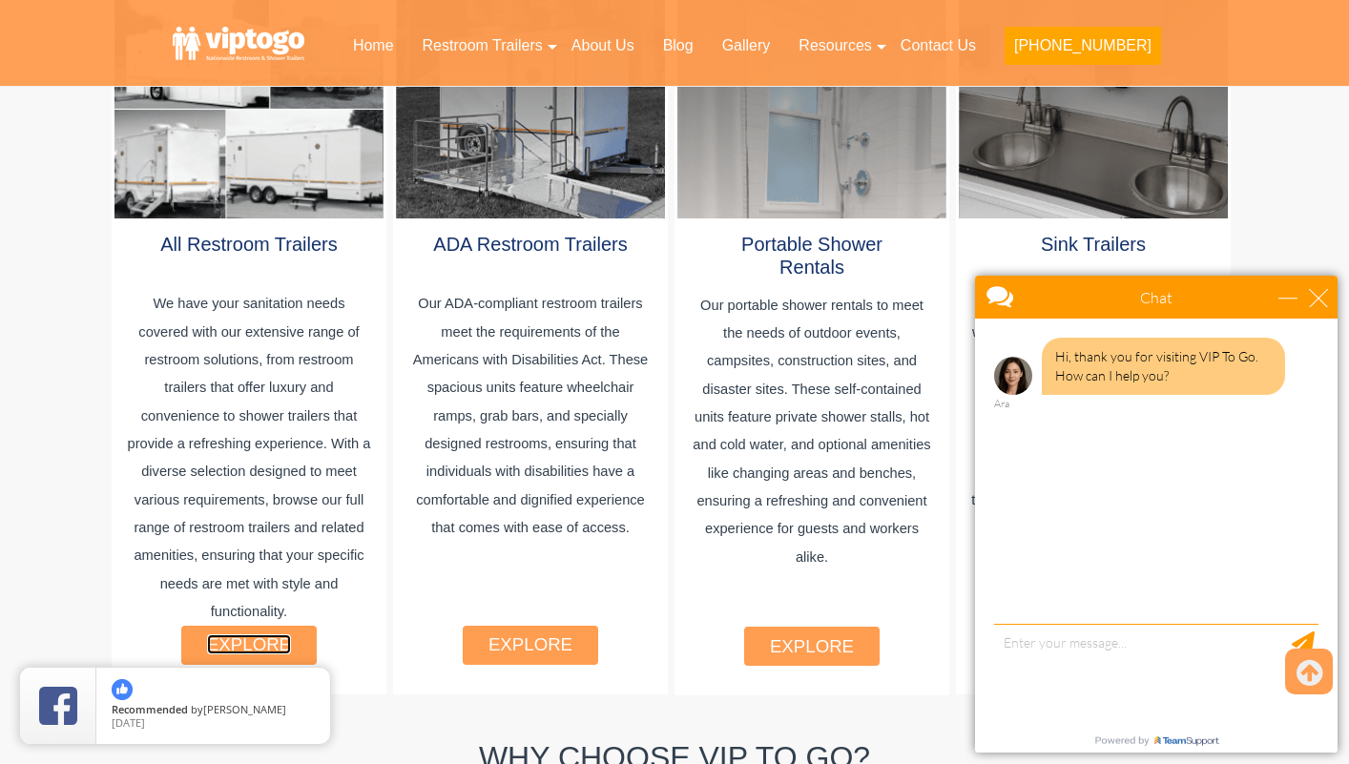
click at [258, 635] on link "explore" at bounding box center [249, 645] width 84 height 20
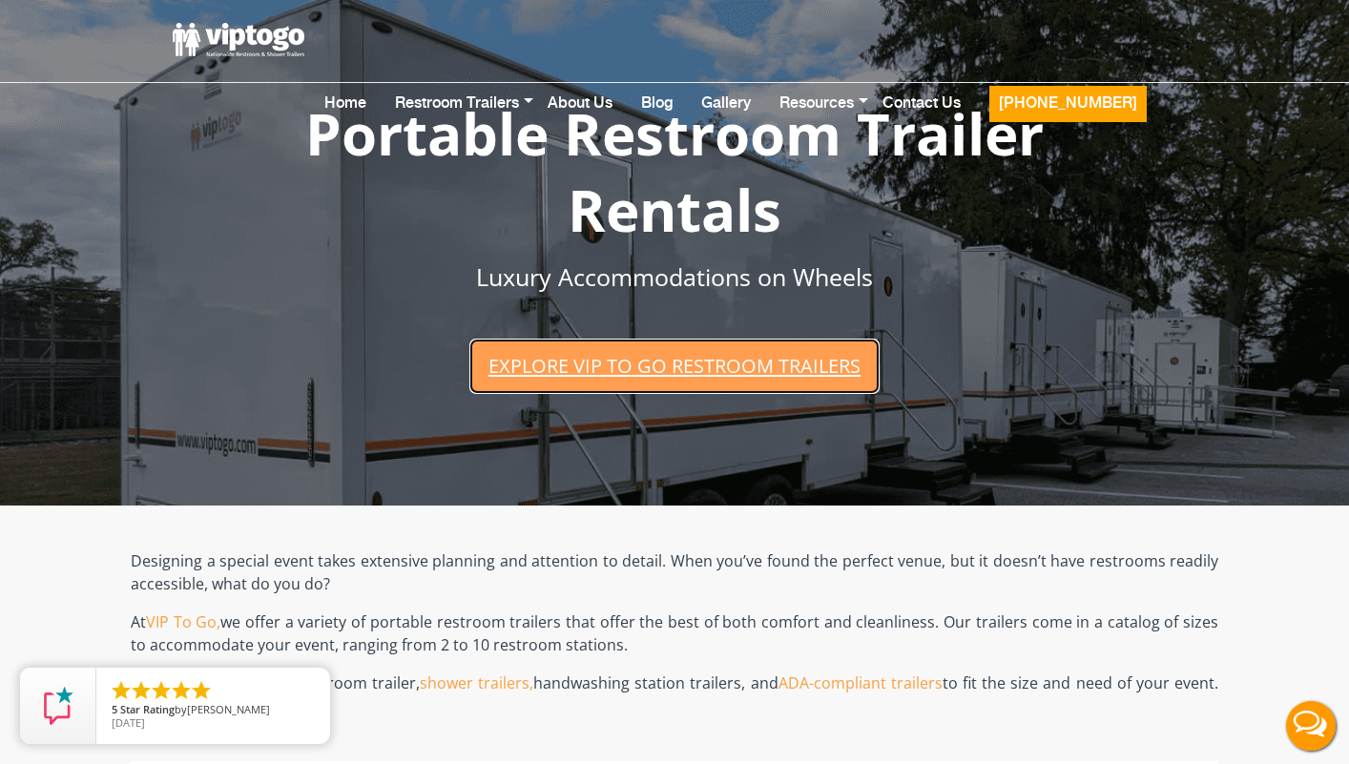
click at [619, 366] on link "Explore VIP To Go restroom trailers" at bounding box center [674, 366] width 410 height 54
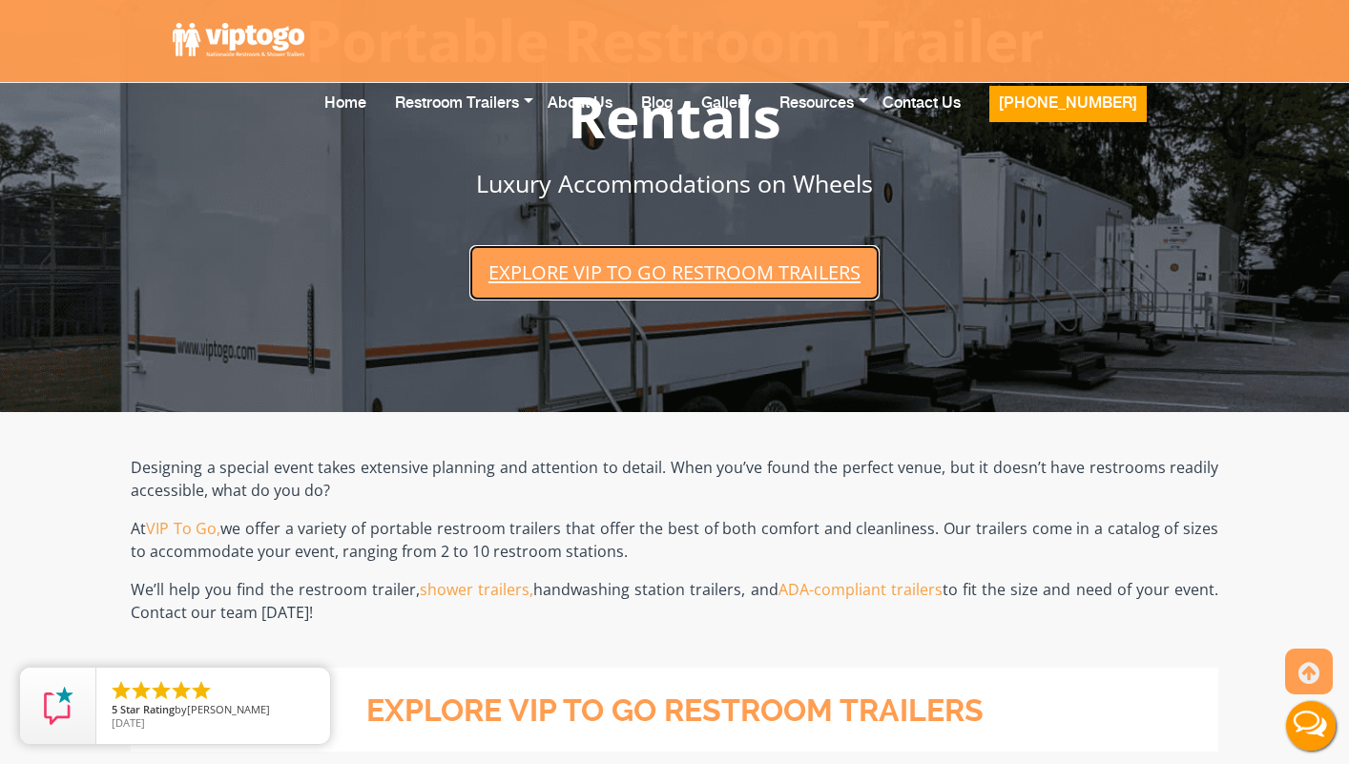
scroll to position [655, 0]
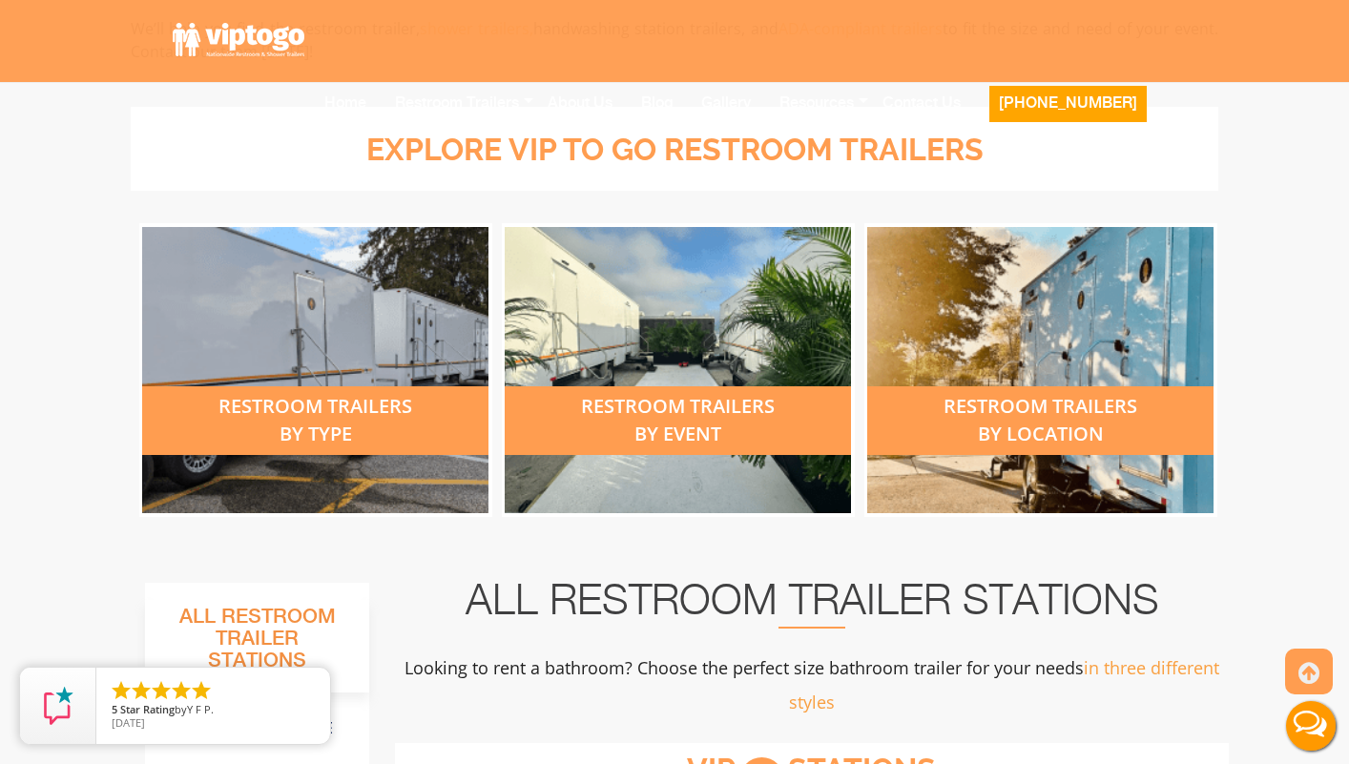
click at [312, 423] on div "restroom trailers by type" at bounding box center [315, 420] width 346 height 69
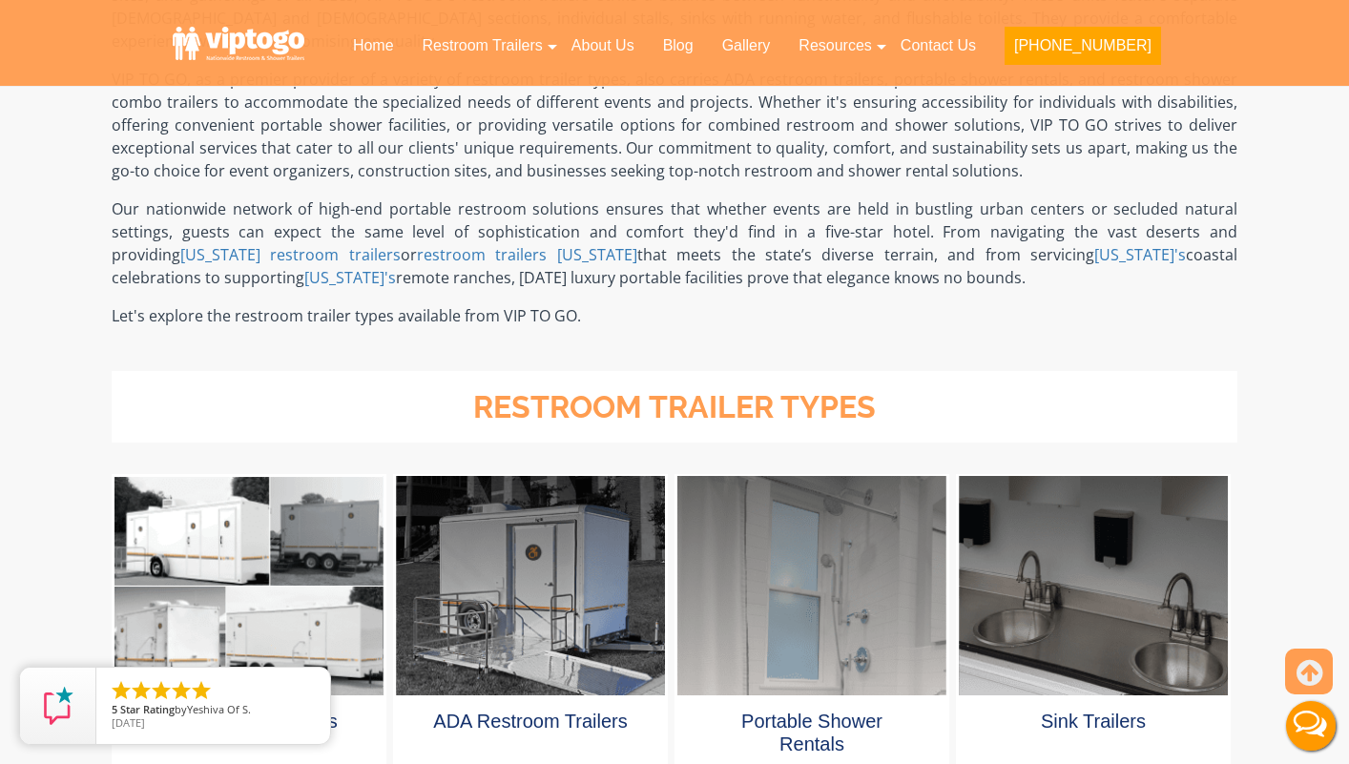
scroll to position [954, 0]
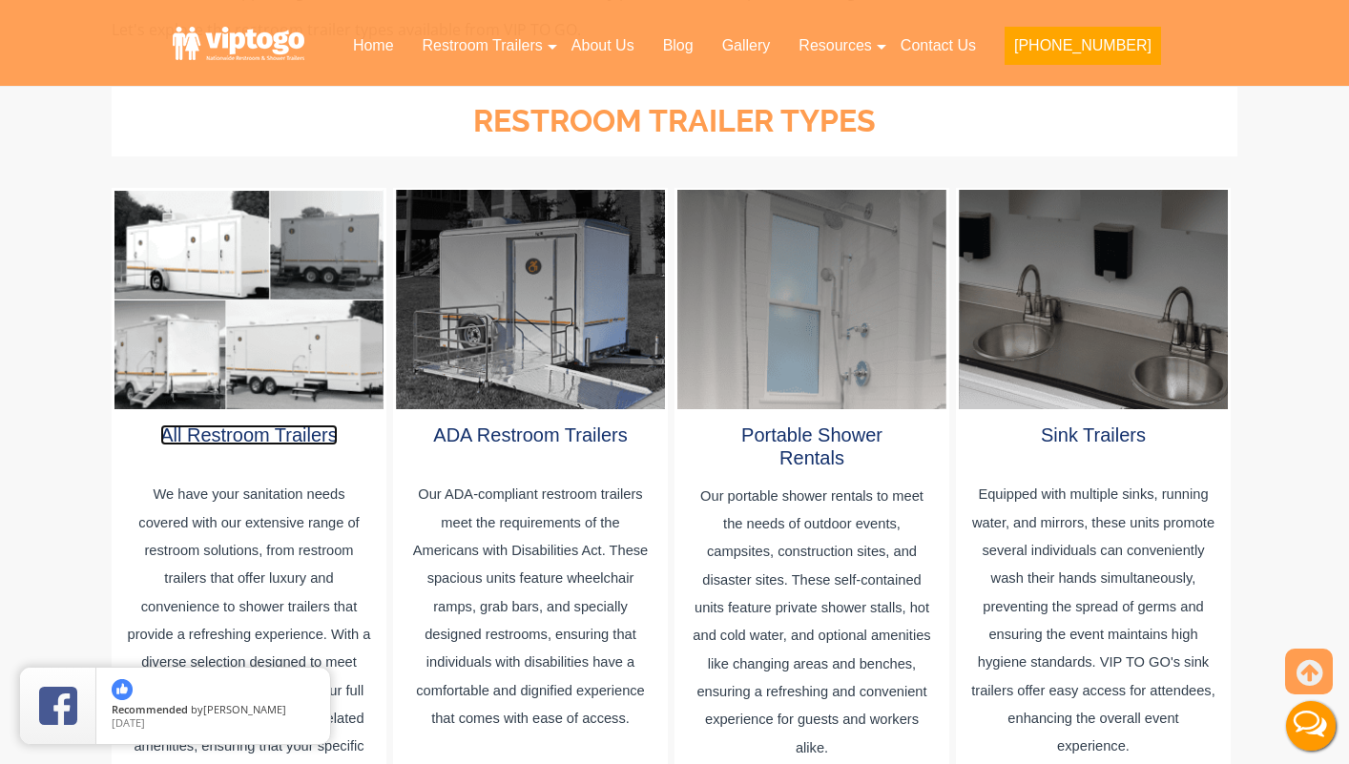
click at [256, 425] on link "All Restroom Trailers" at bounding box center [248, 435] width 177 height 21
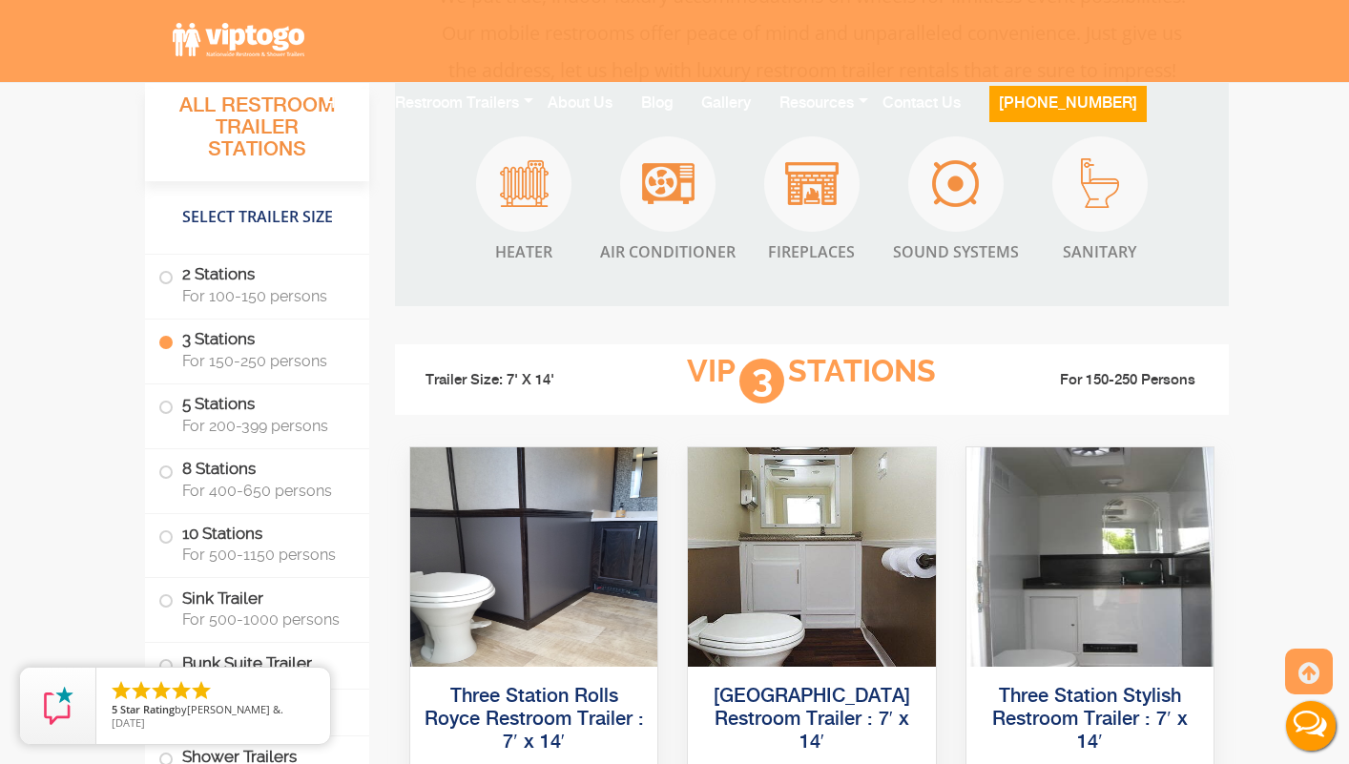
scroll to position [2481, 0]
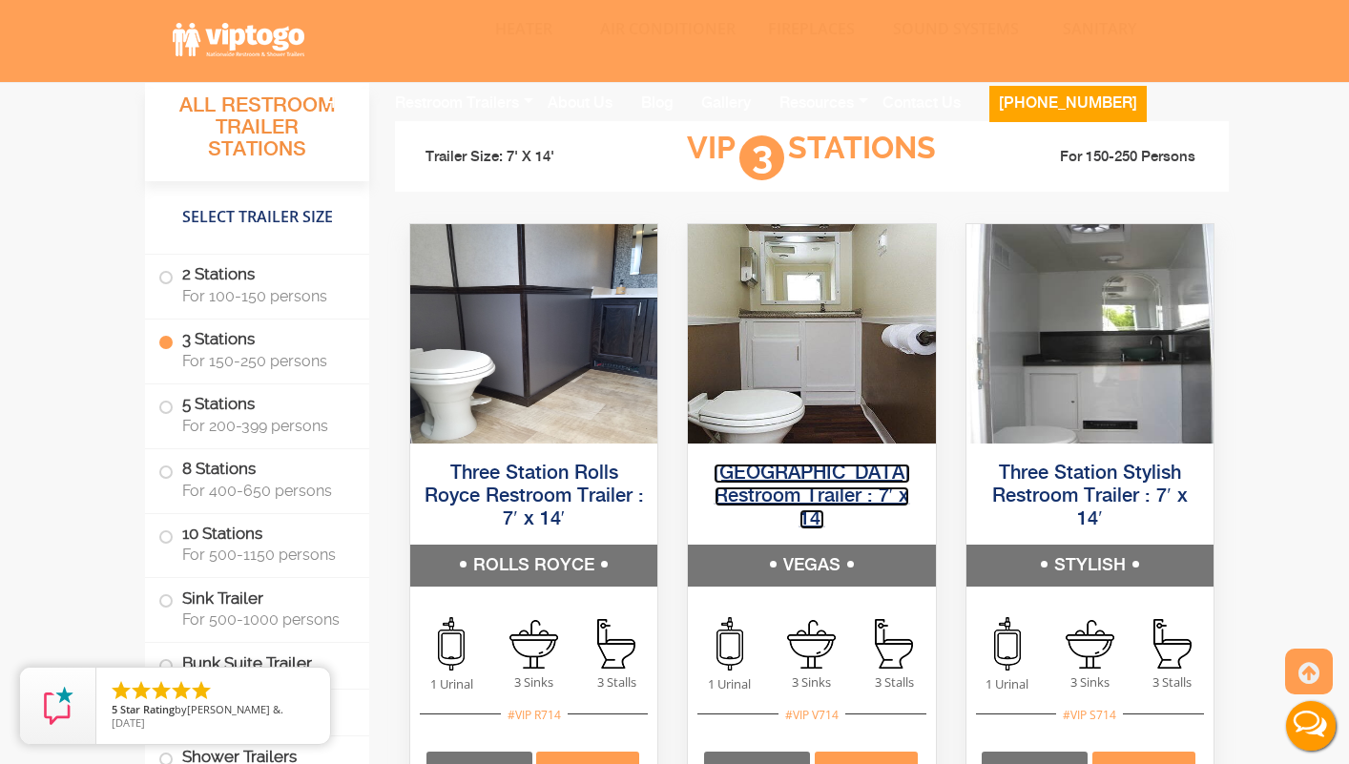
click at [804, 495] on link "[GEOGRAPHIC_DATA] Restroom Trailer : 7′ x 14′" at bounding box center [812, 497] width 197 height 66
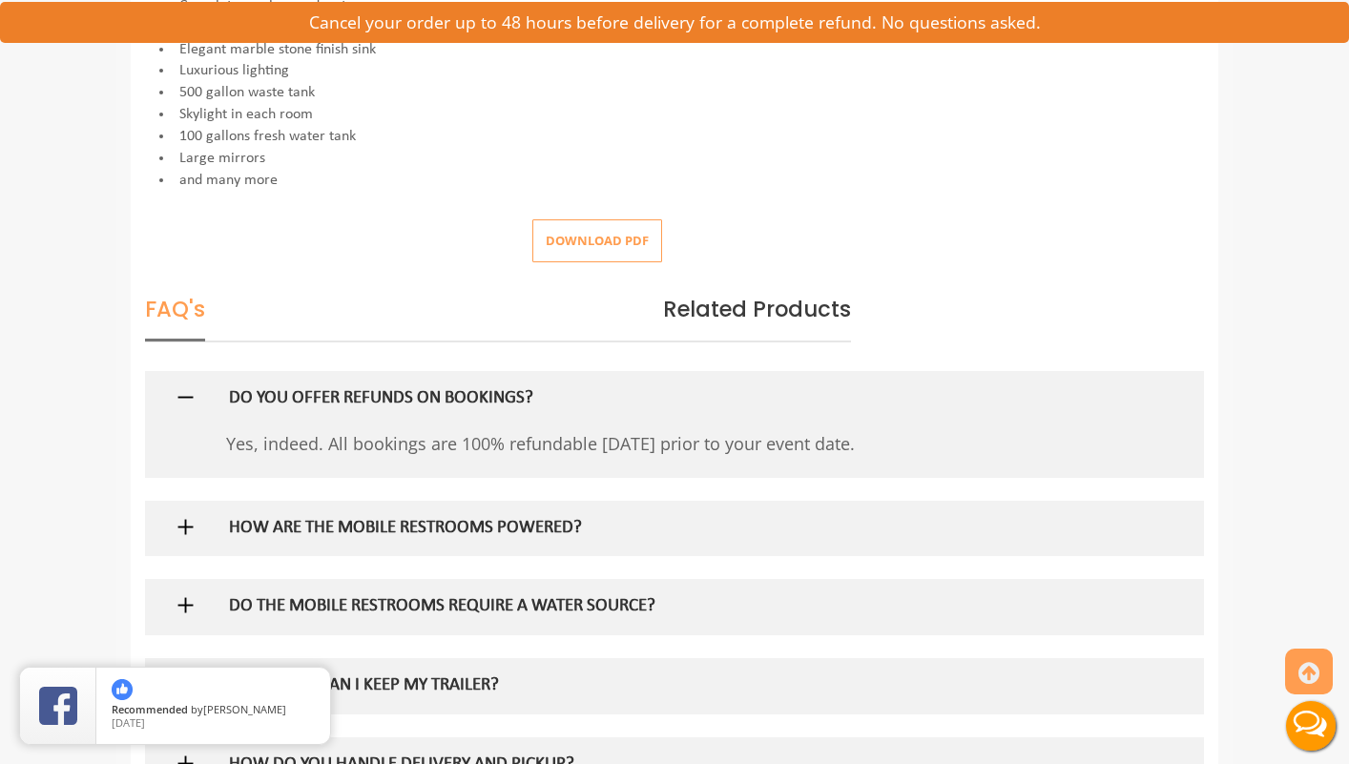
scroll to position [477, 0]
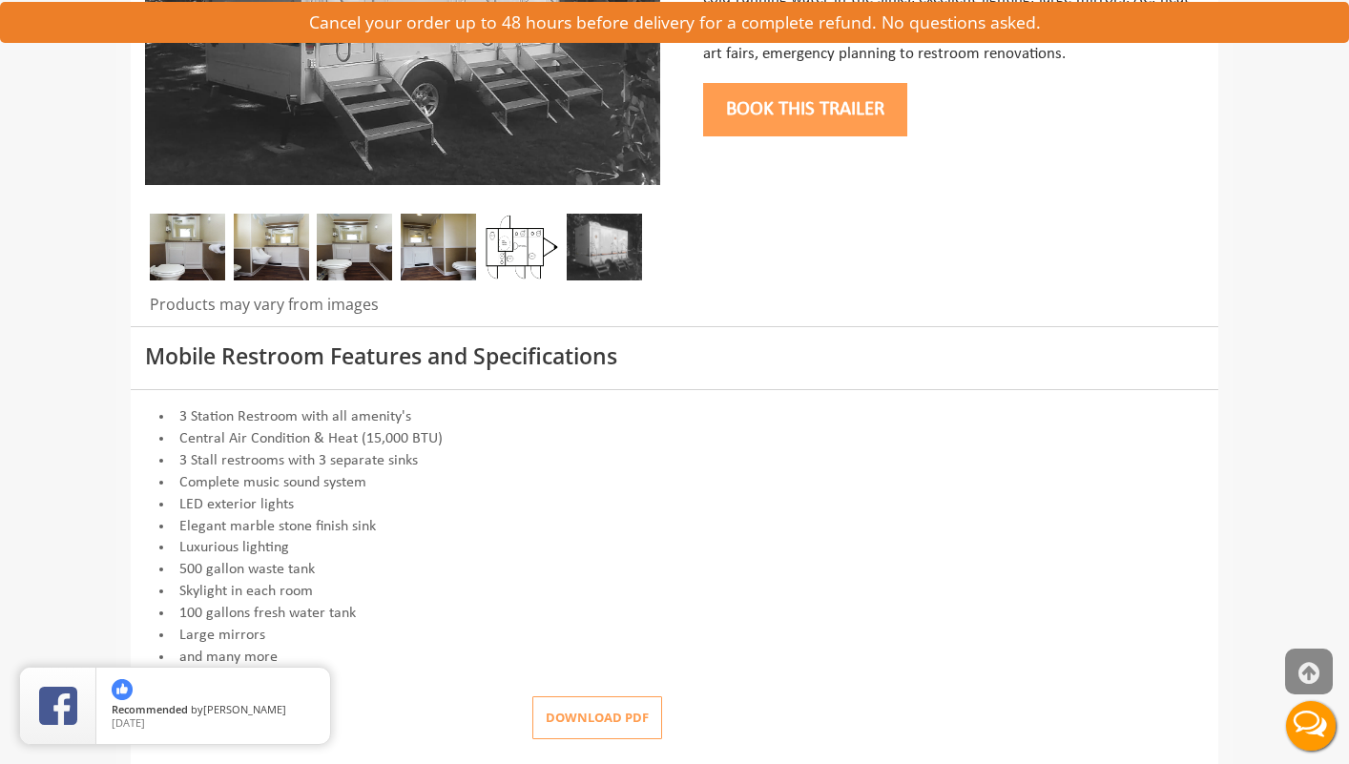
click at [1309, 665] on icon at bounding box center [1309, 674] width 21 height 46
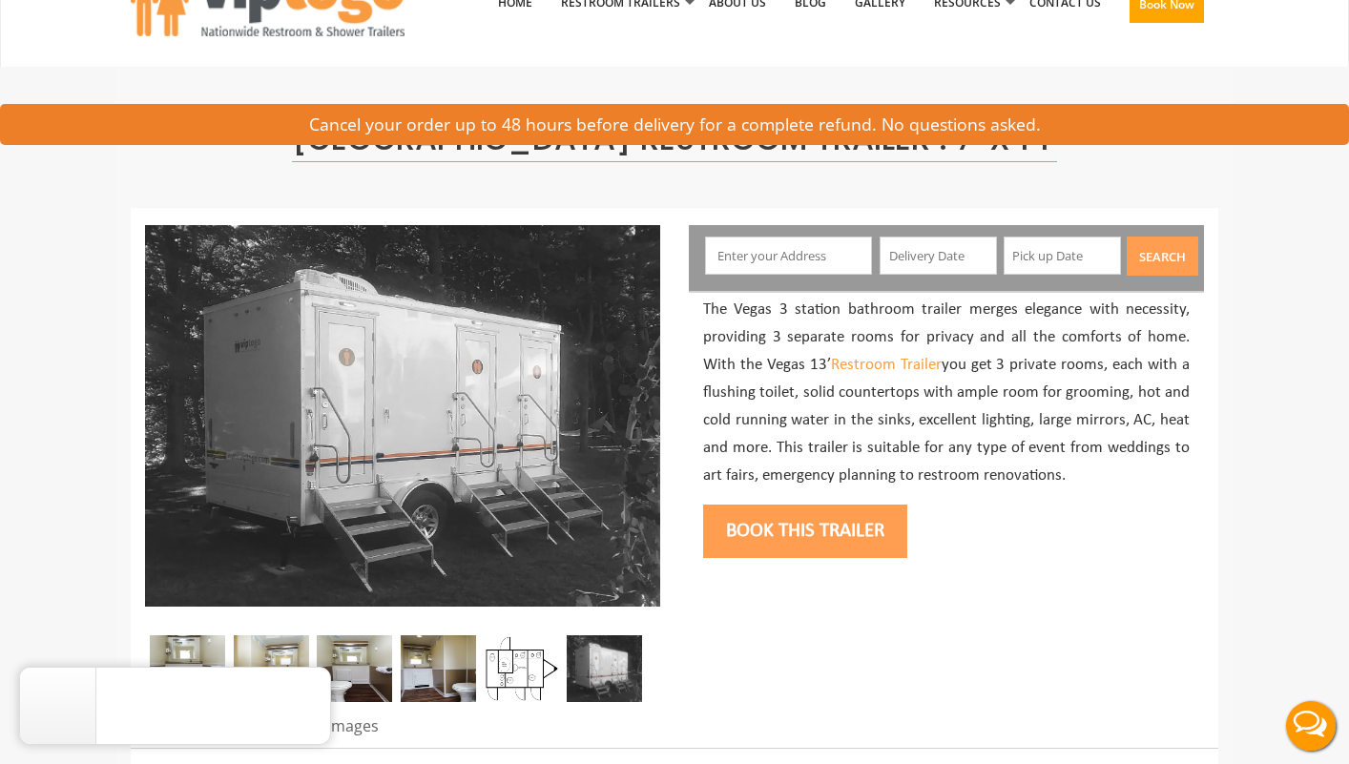
scroll to position [0, 0]
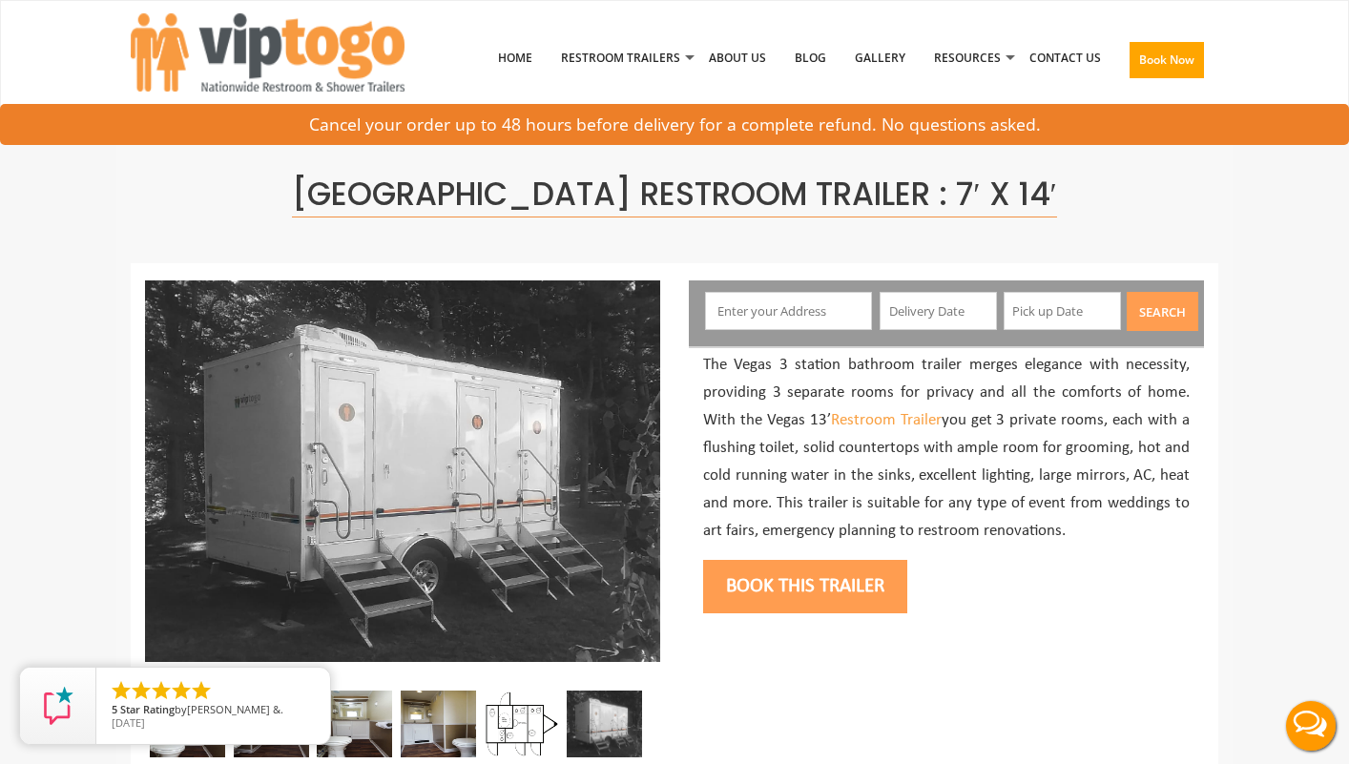
click at [1324, 722] on button "Live Chat" at bounding box center [1311, 726] width 76 height 76
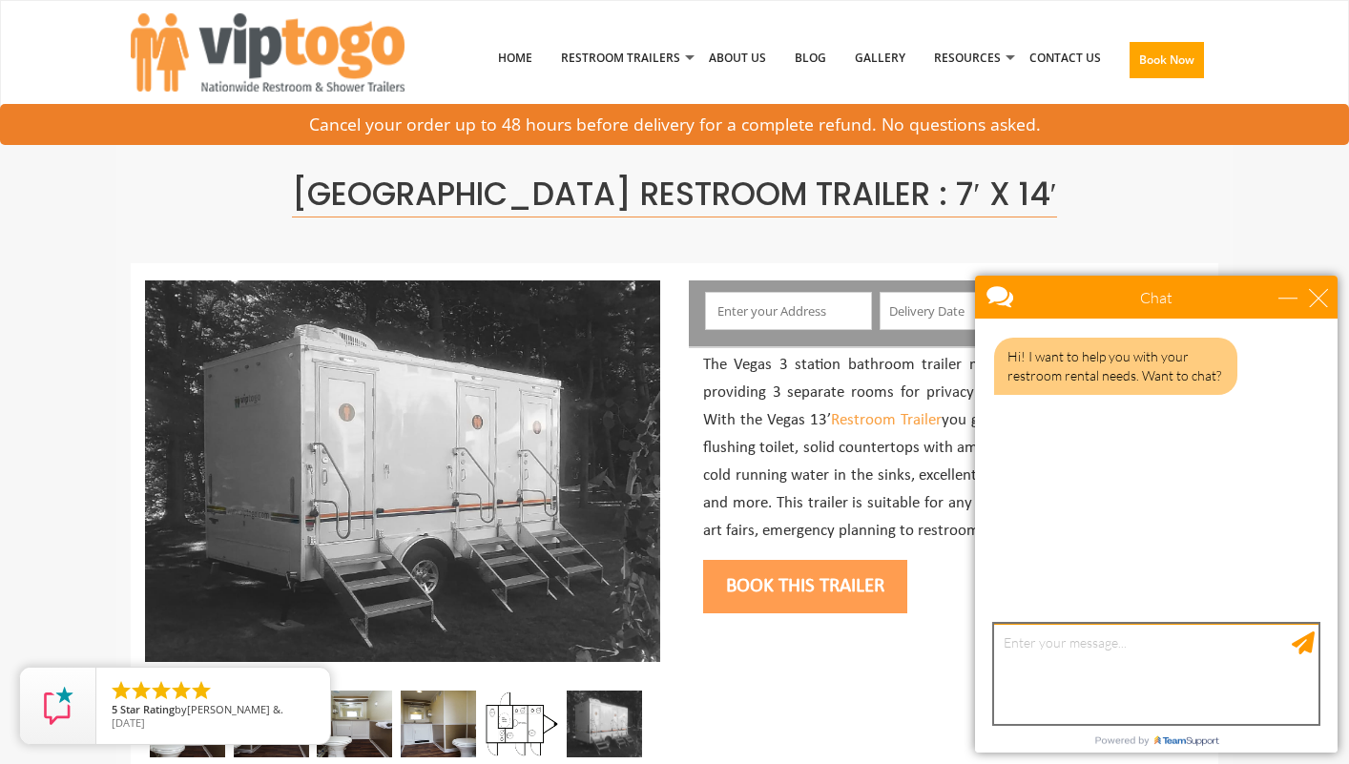
click at [1048, 655] on textarea "type your message" at bounding box center [1156, 674] width 324 height 100
type textarea "I"
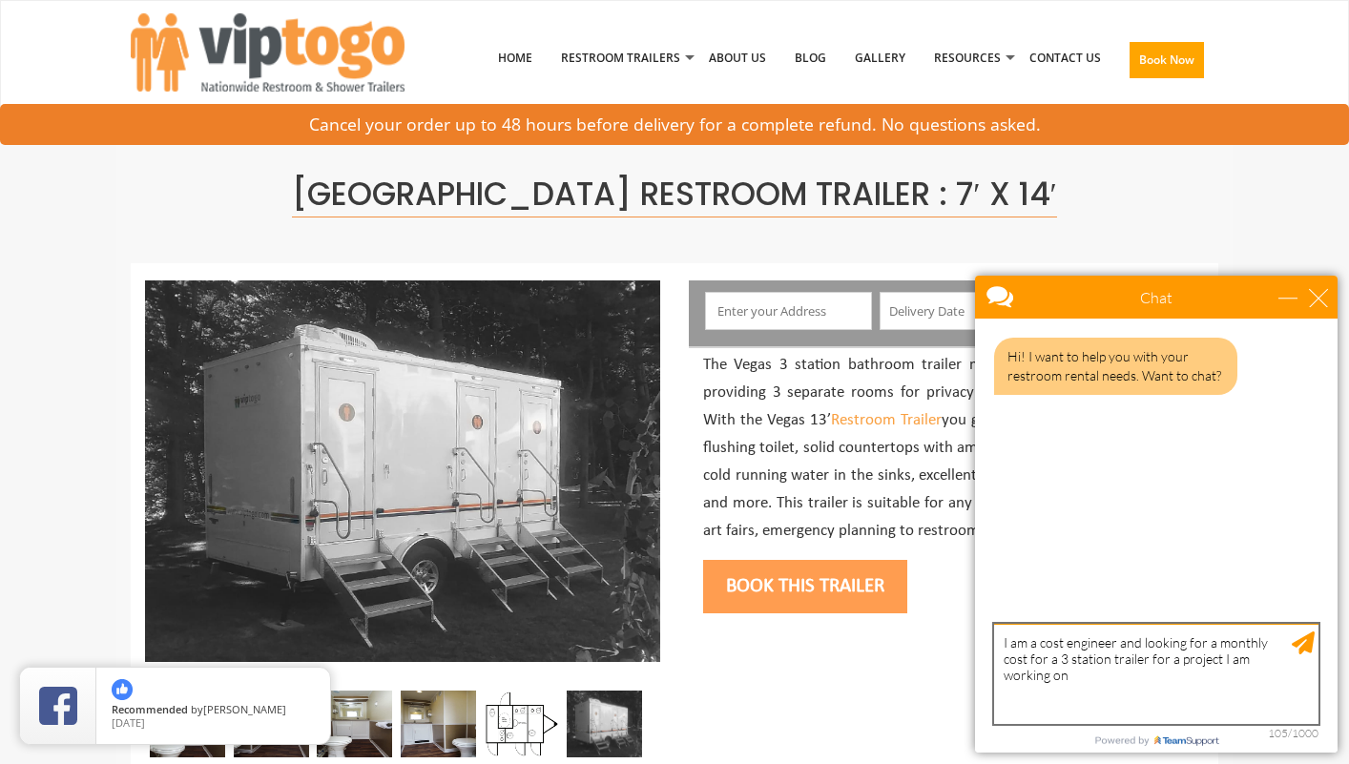
type textarea "I am a cost engineer and looking for a monthly cost for a 3 station trailer for…"
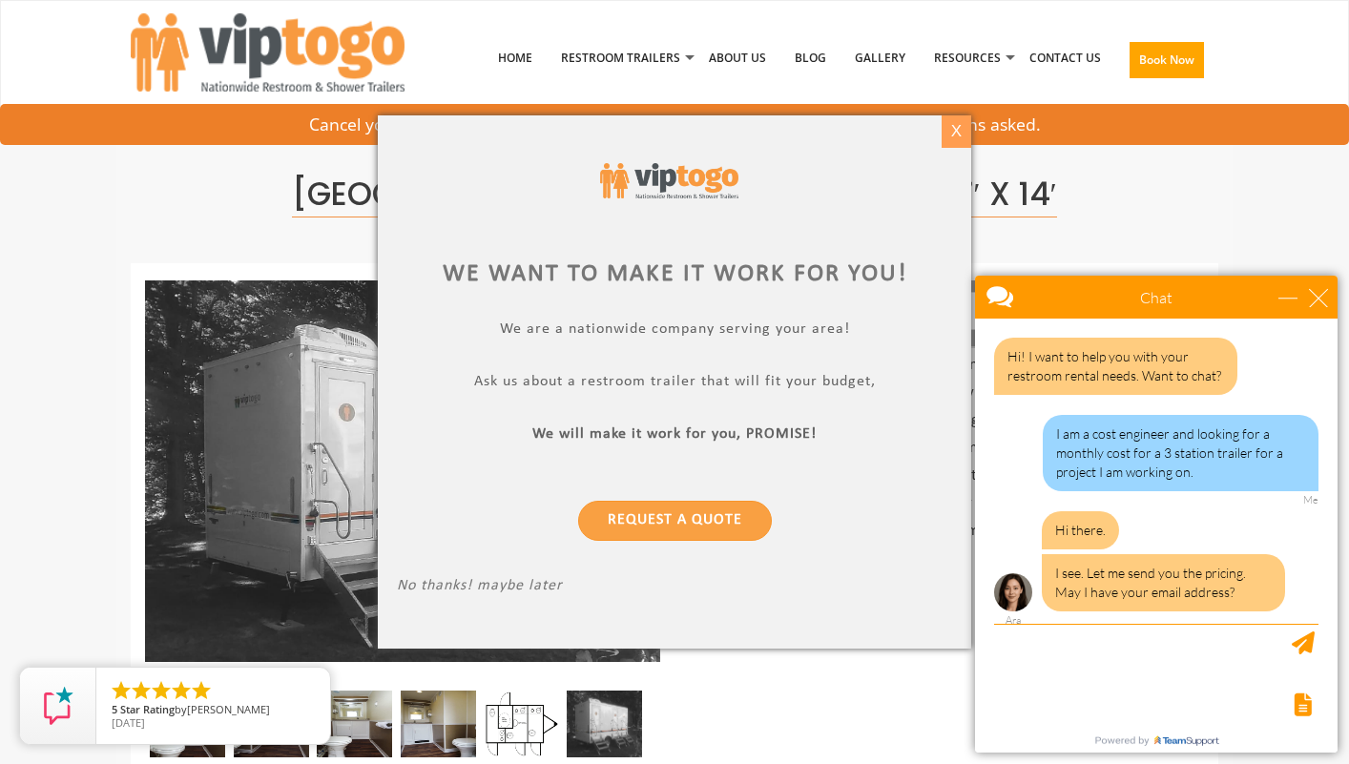
click at [951, 136] on div "X" at bounding box center [957, 131] width 30 height 32
